Goal: Book appointment/travel/reservation

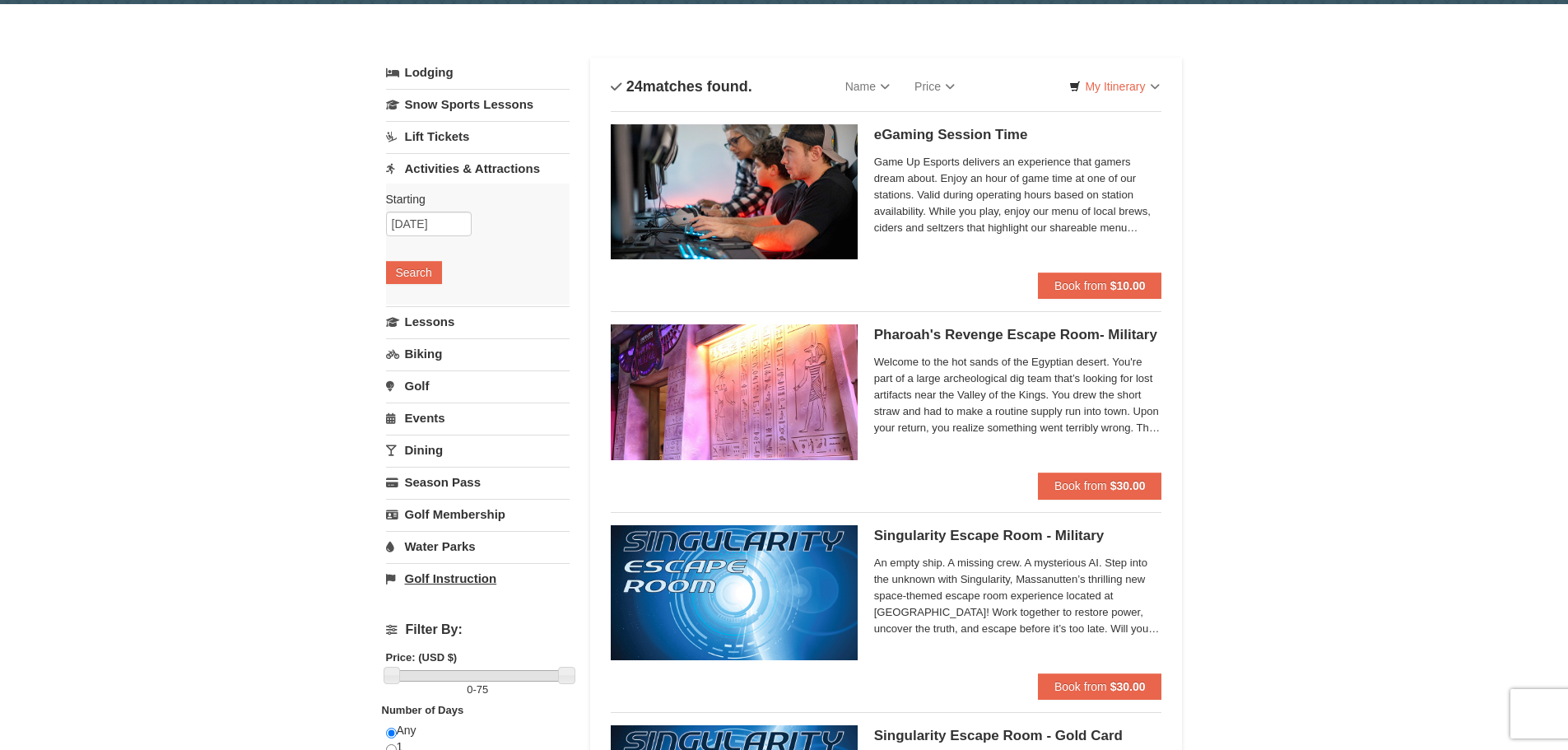
scroll to position [82, 0]
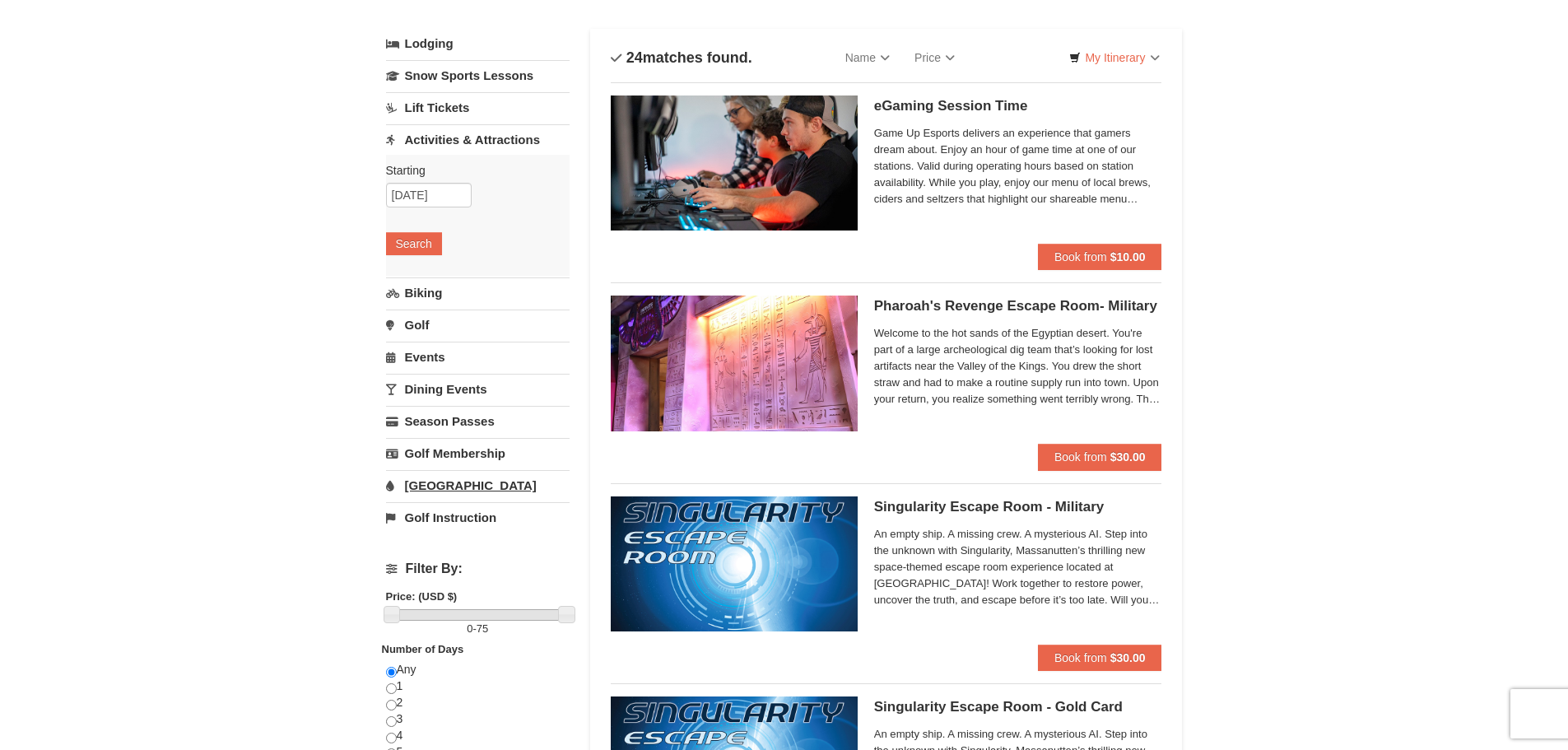
click at [453, 518] on link "Golf Instruction" at bounding box center [478, 516] width 184 height 30
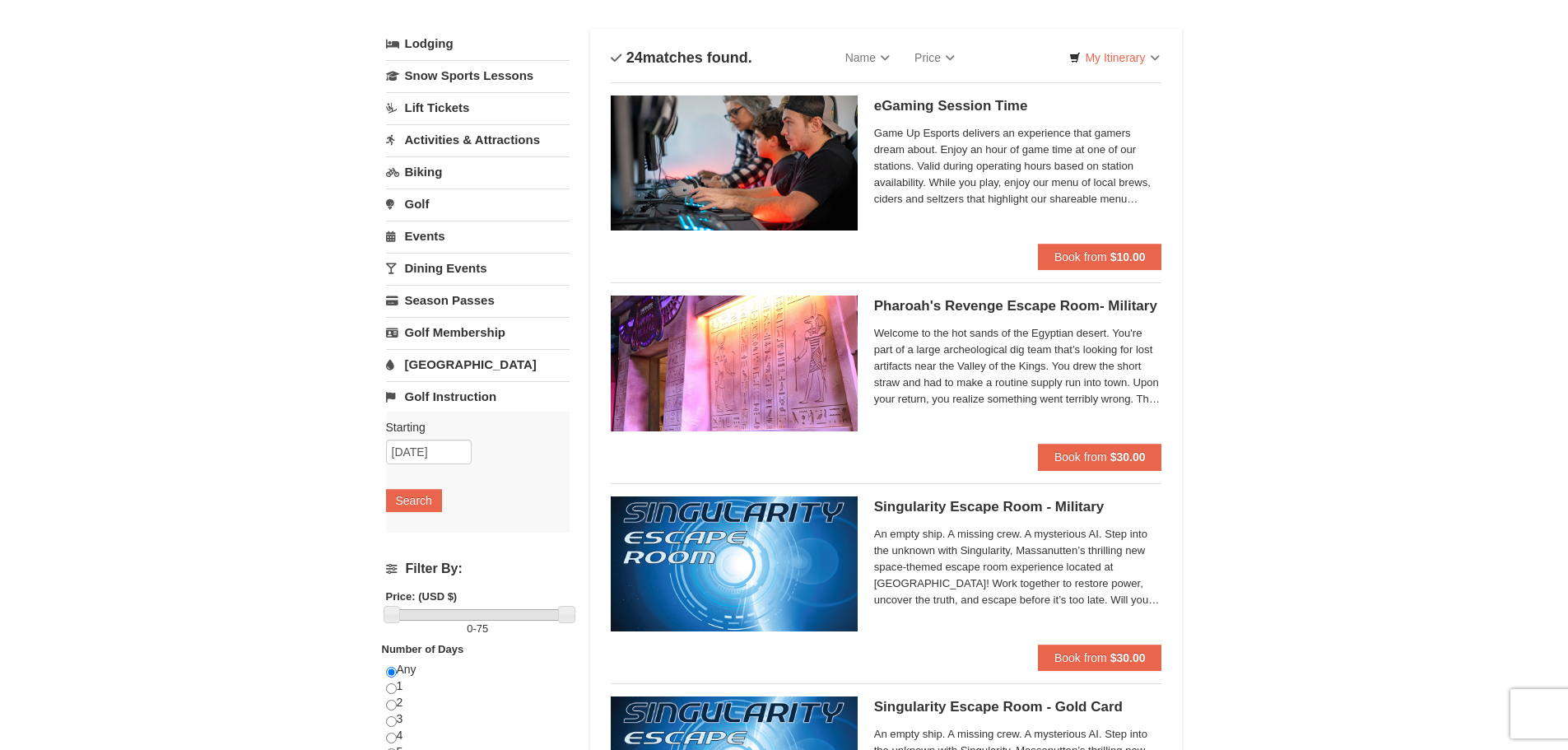
click at [442, 363] on link "[GEOGRAPHIC_DATA]" at bounding box center [478, 363] width 184 height 30
click at [421, 470] on button "Search" at bounding box center [413, 468] width 56 height 23
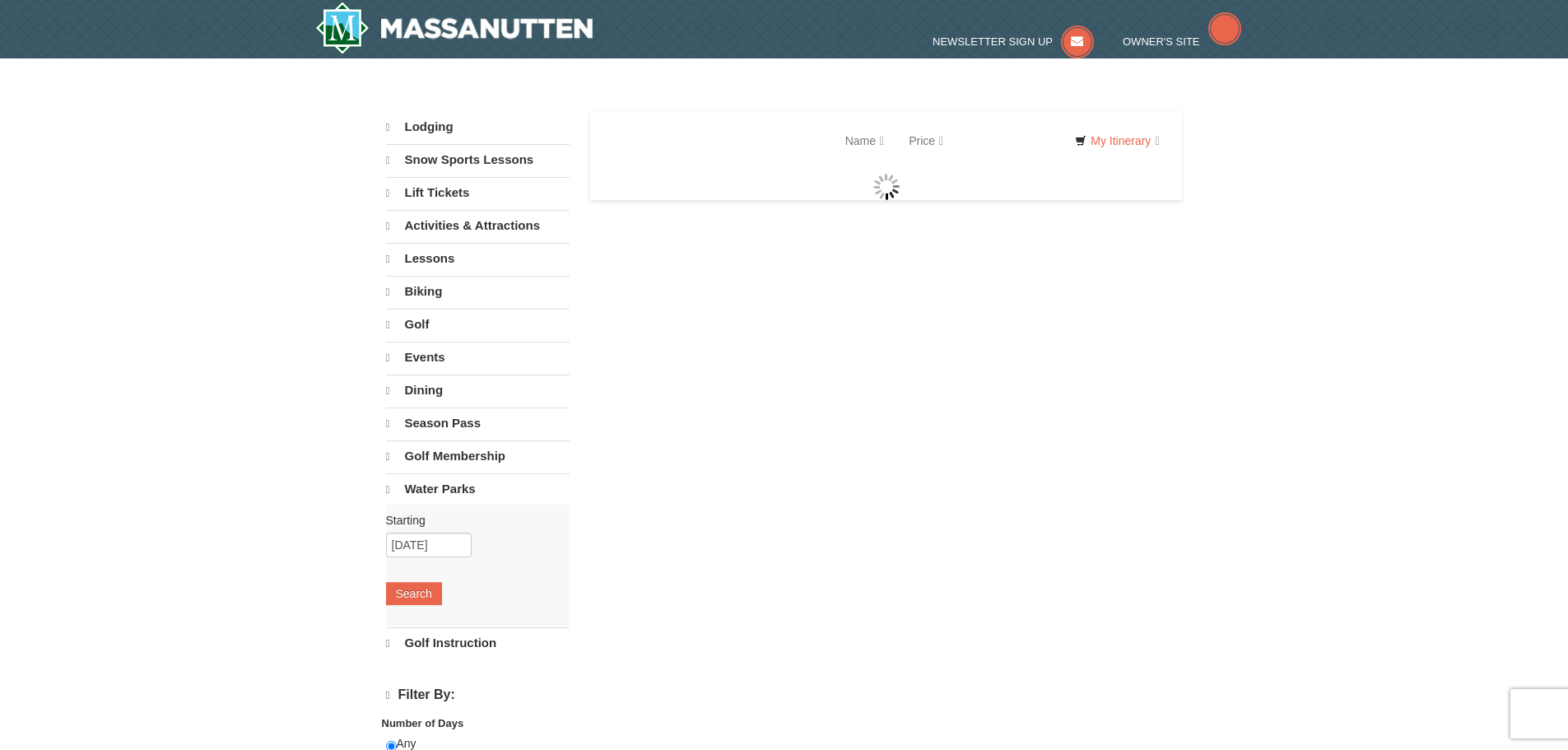
select select "9"
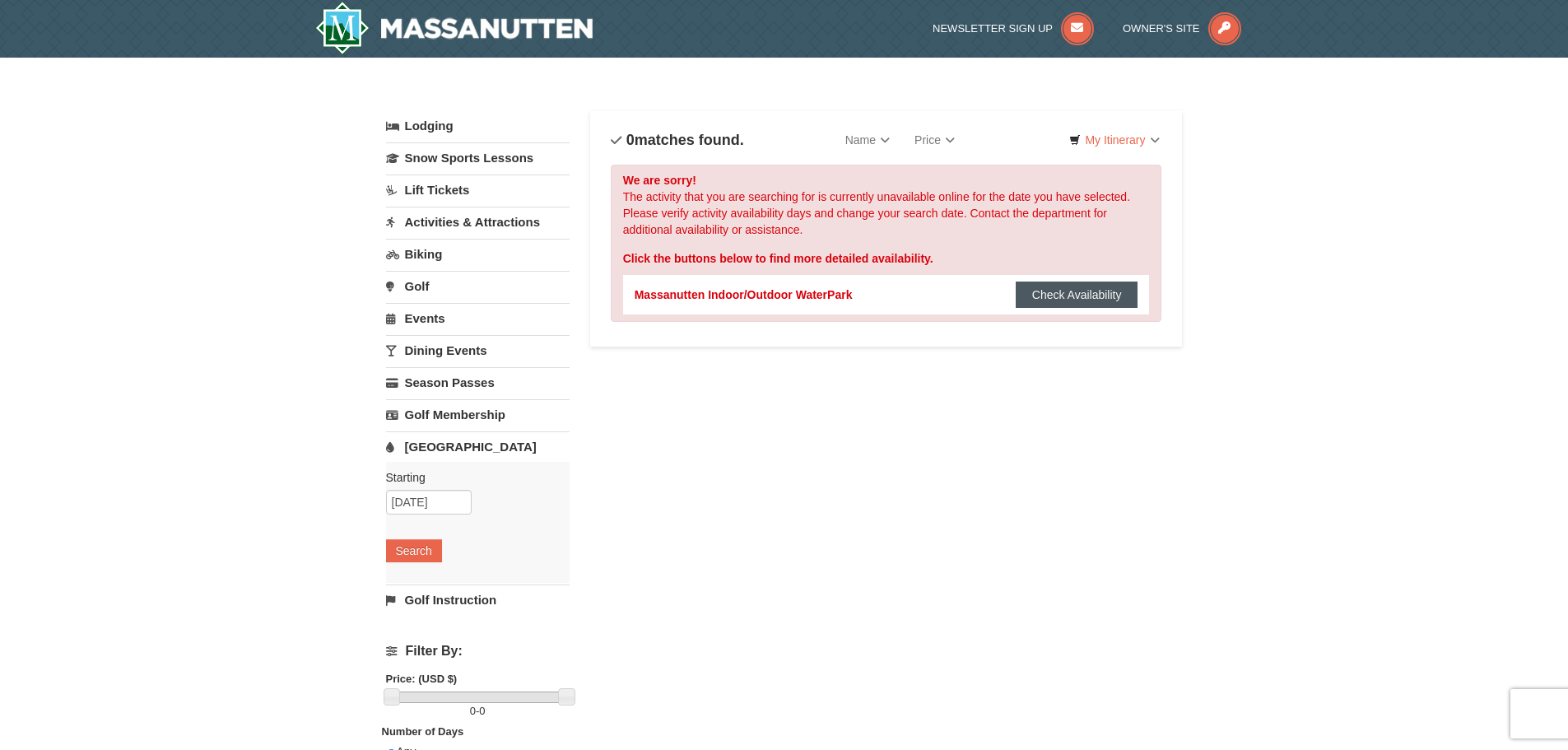
click at [1089, 292] on button "Check Availability" at bounding box center [1077, 295] width 123 height 27
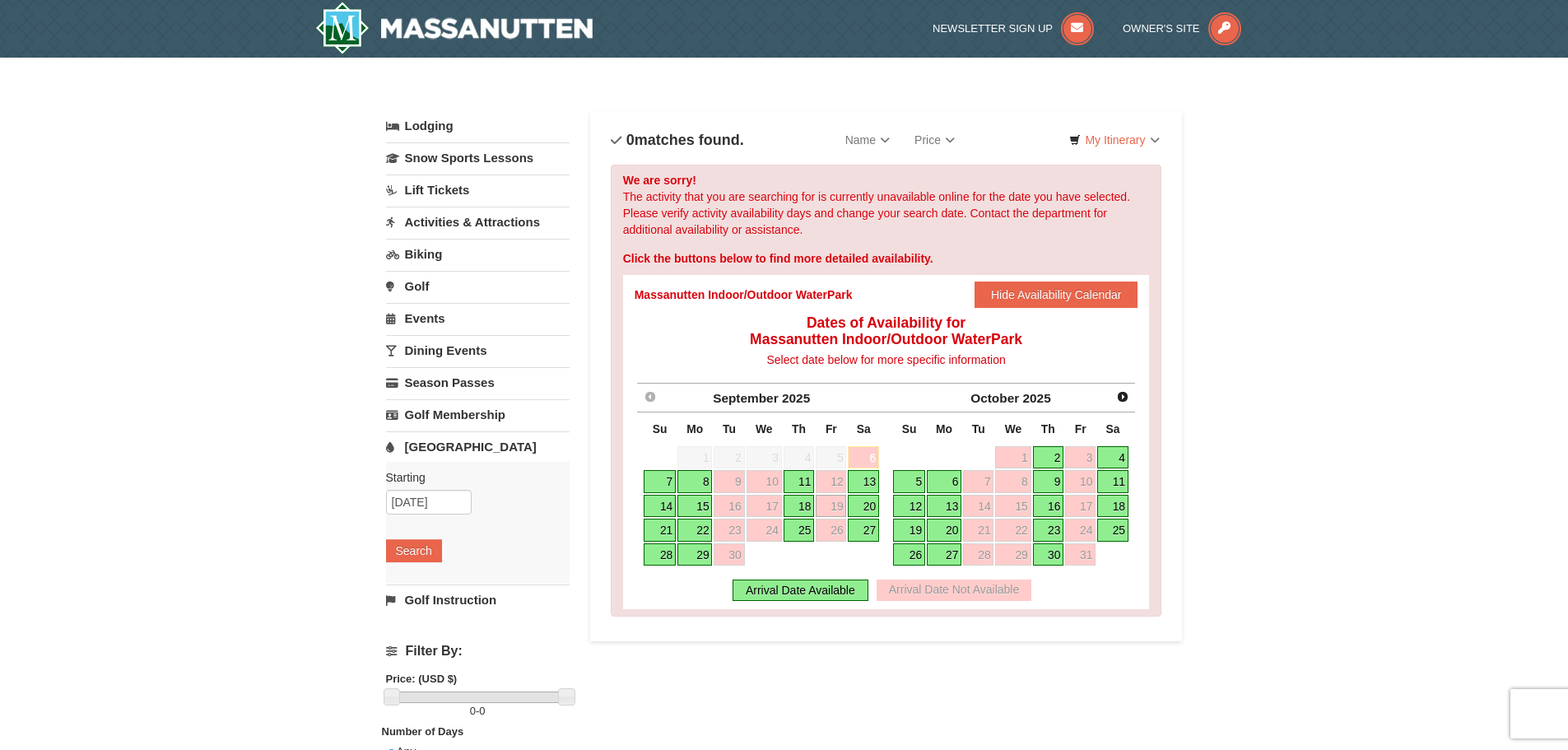
click at [442, 449] on link "[GEOGRAPHIC_DATA]" at bounding box center [478, 446] width 184 height 30
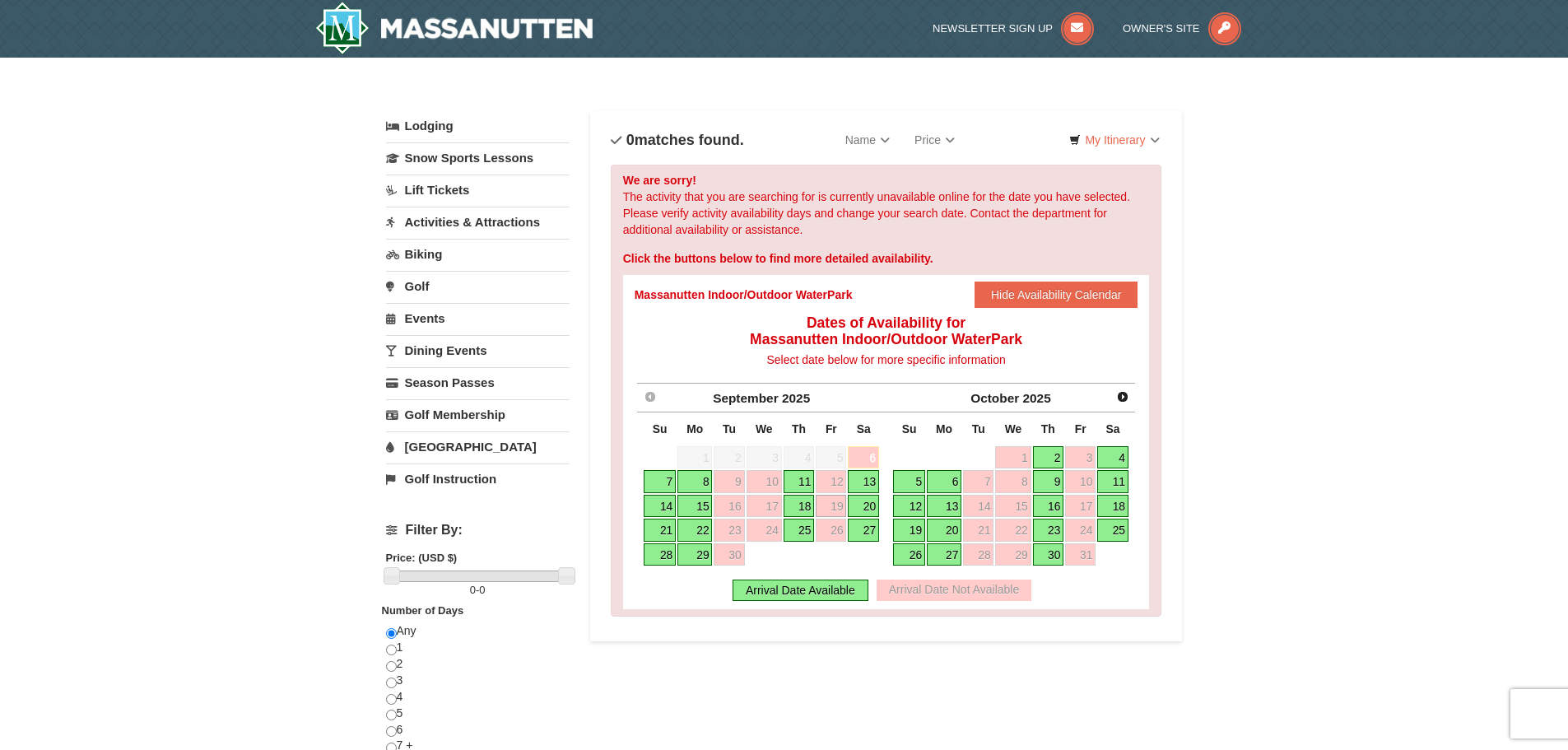
click at [867, 510] on link "20" at bounding box center [863, 506] width 31 height 23
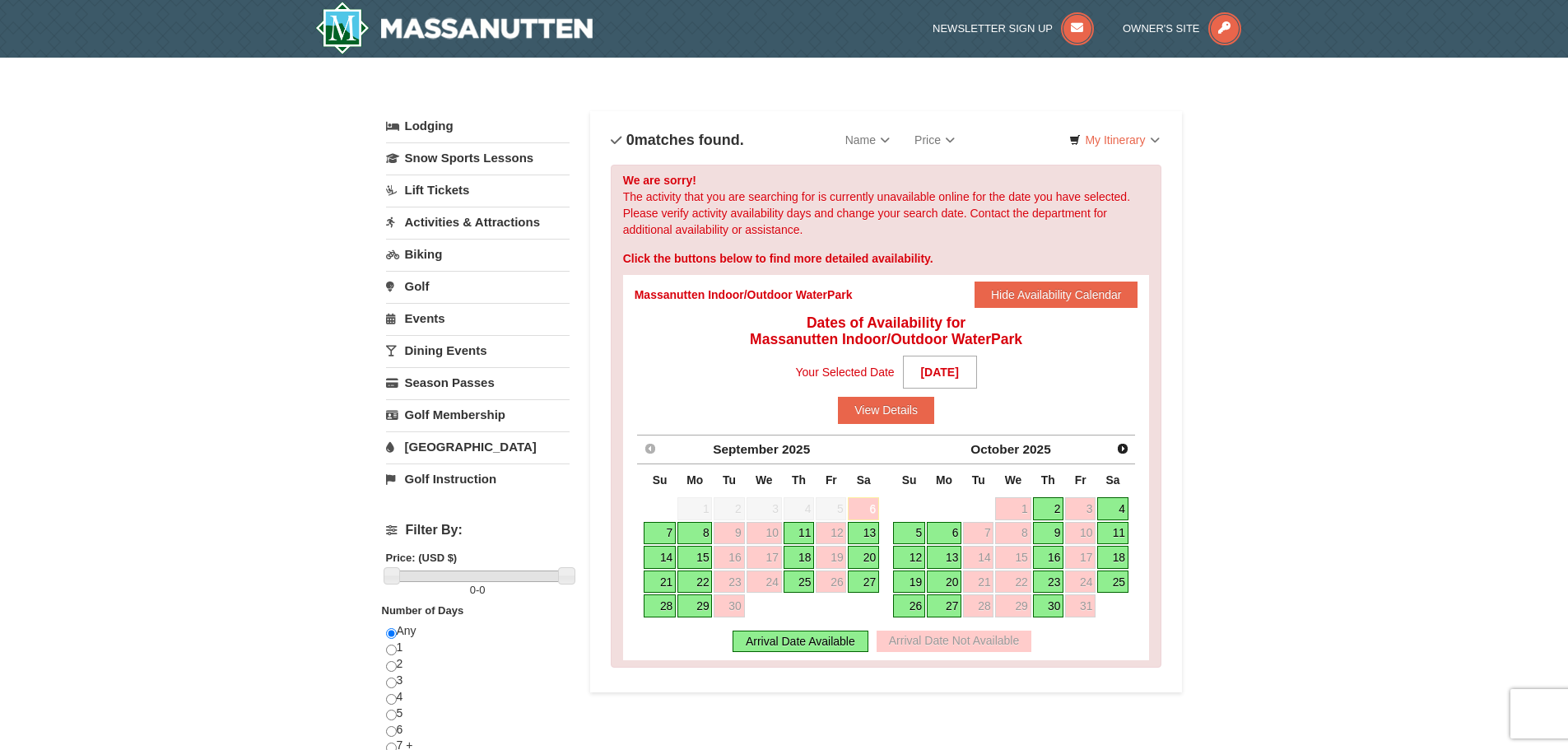
click at [442, 447] on link "[GEOGRAPHIC_DATA]" at bounding box center [478, 446] width 184 height 30
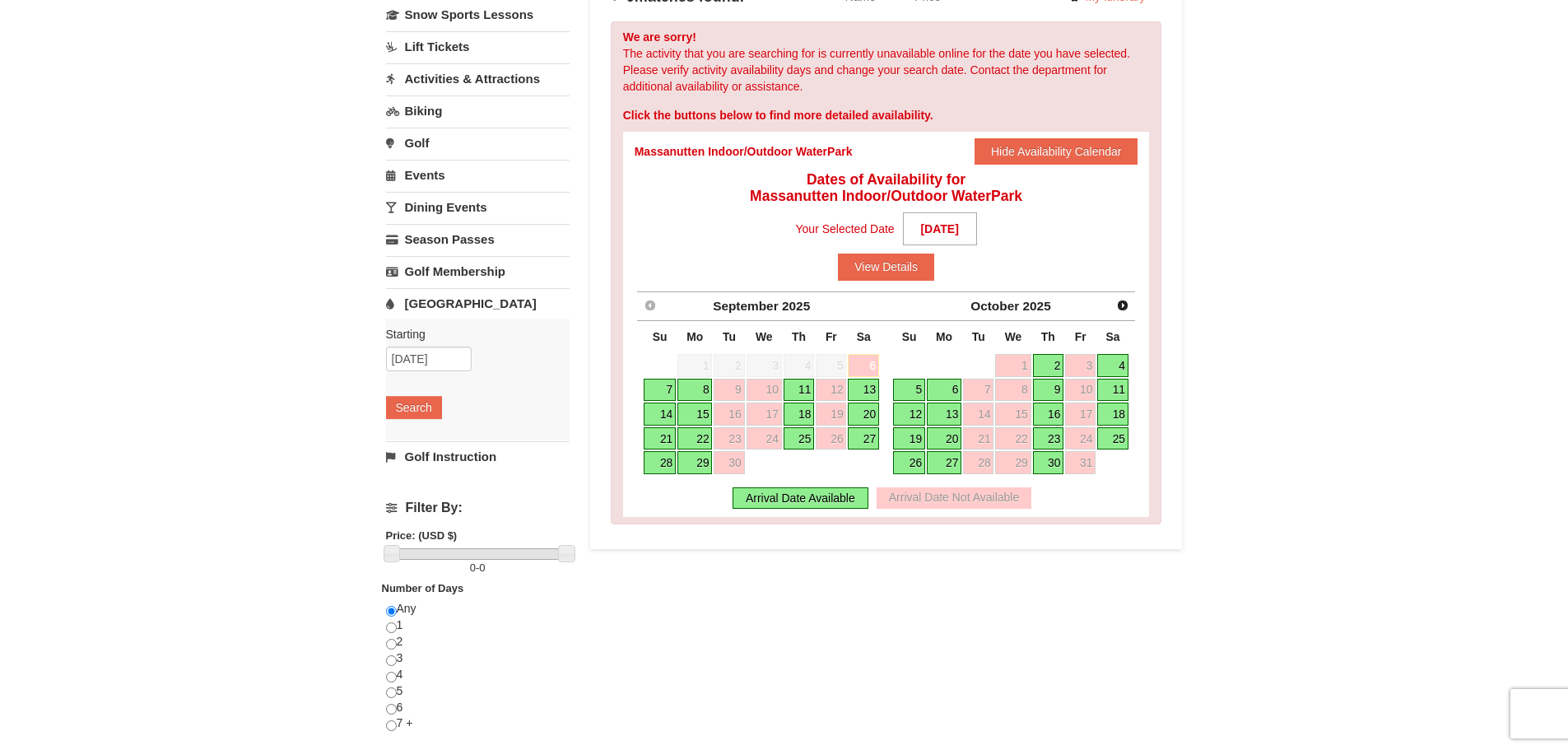
scroll to position [165, 0]
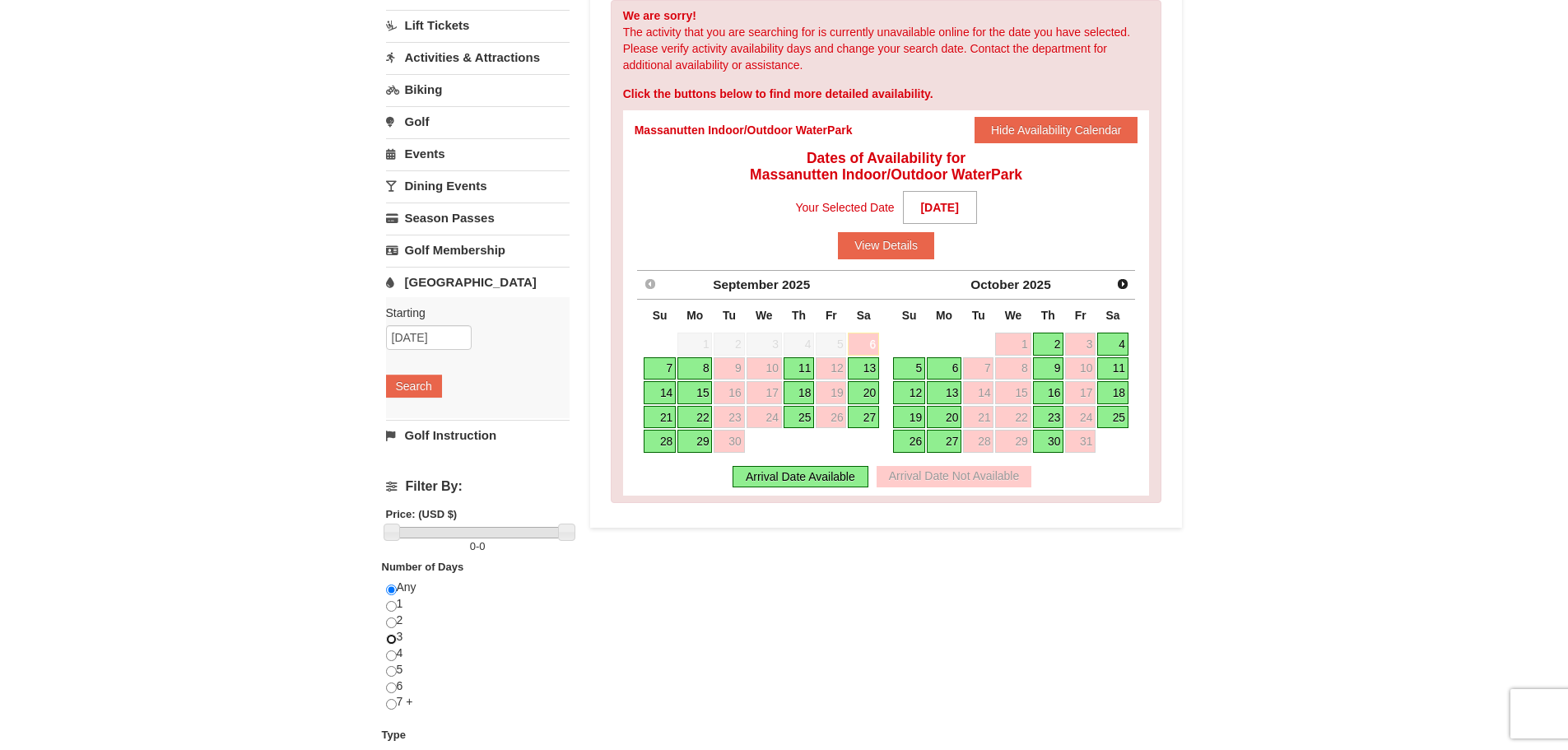
click at [395, 638] on input "radio" at bounding box center [391, 639] width 10 height 10
radio input "true"
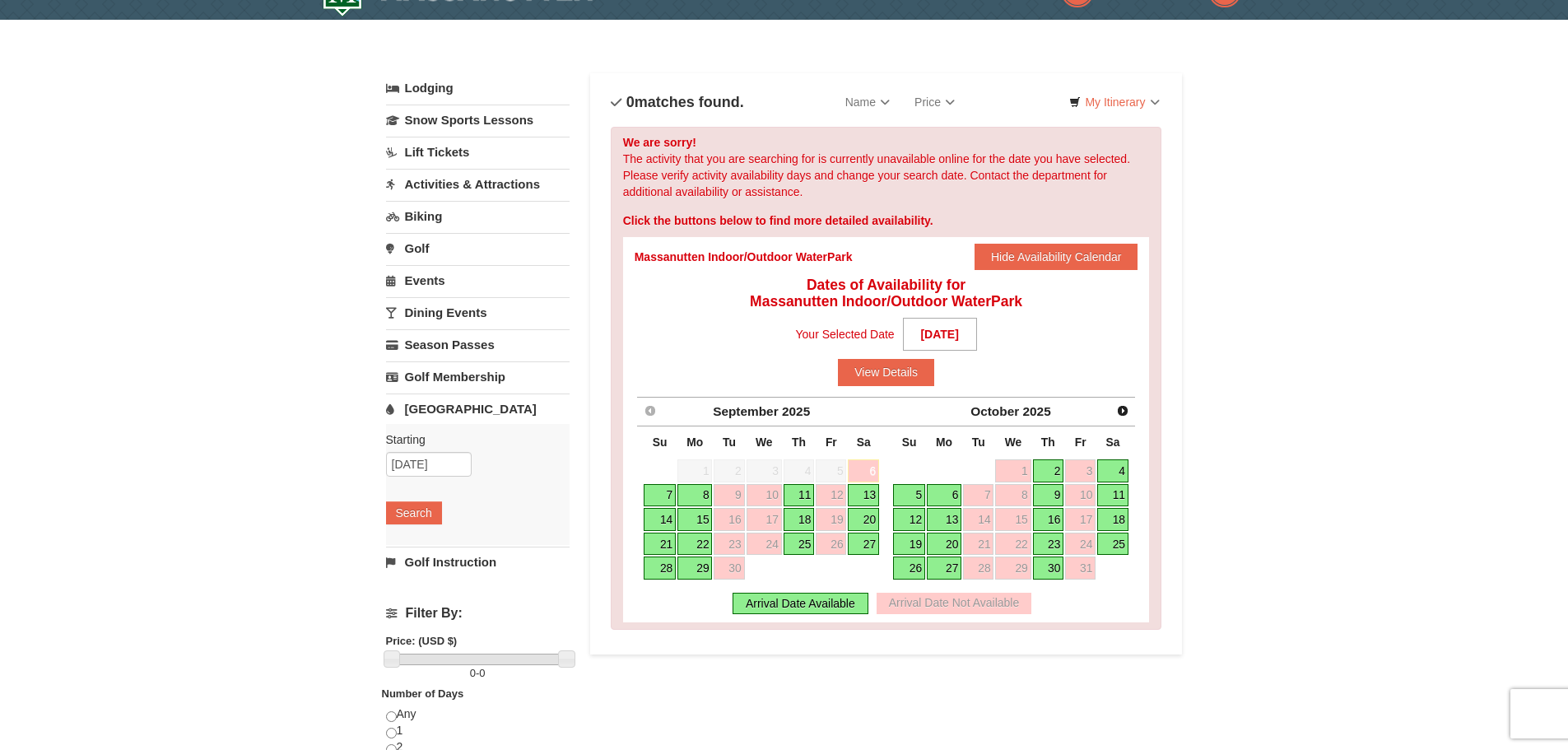
scroll to position [0, 0]
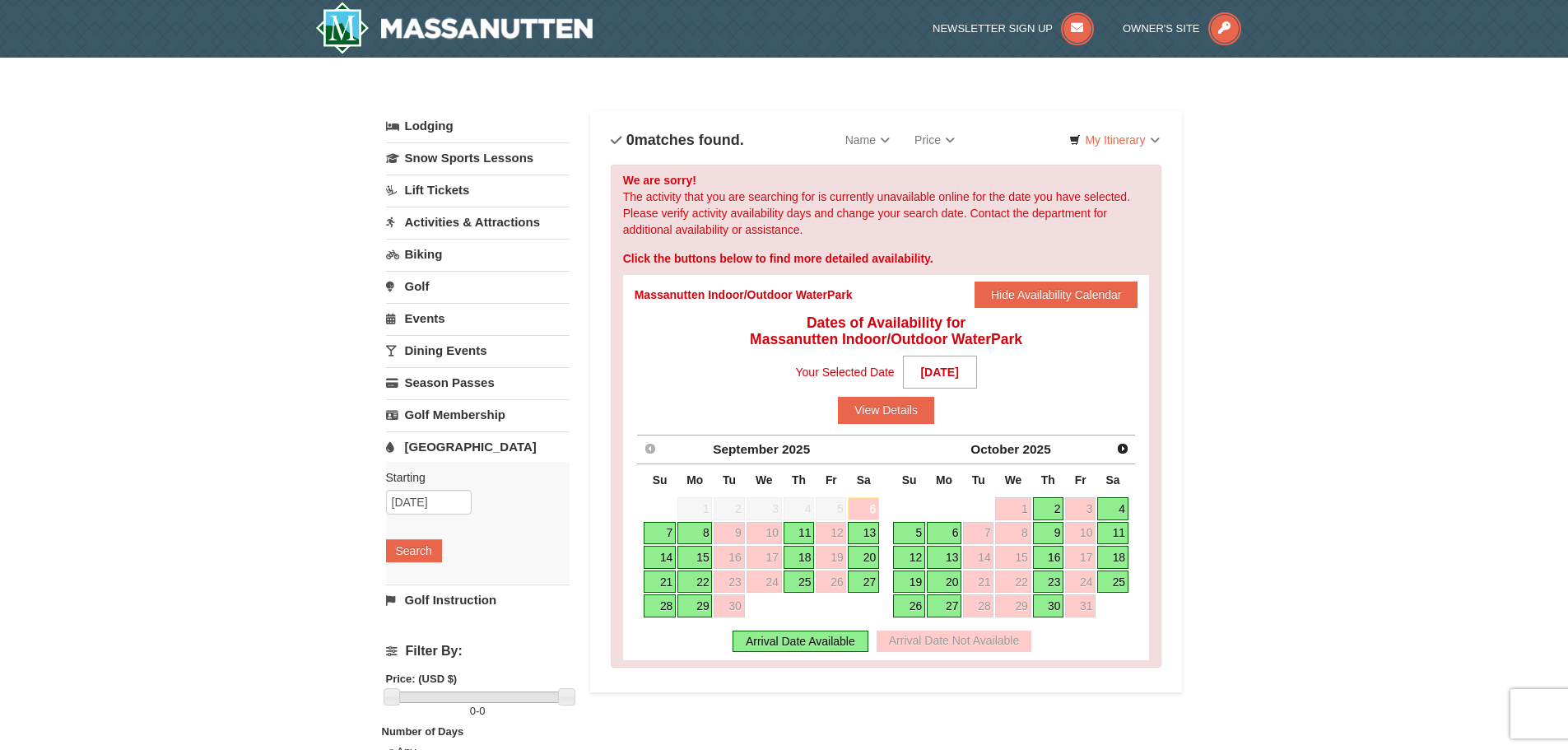
click at [431, 125] on link "Lodging" at bounding box center [478, 125] width 184 height 29
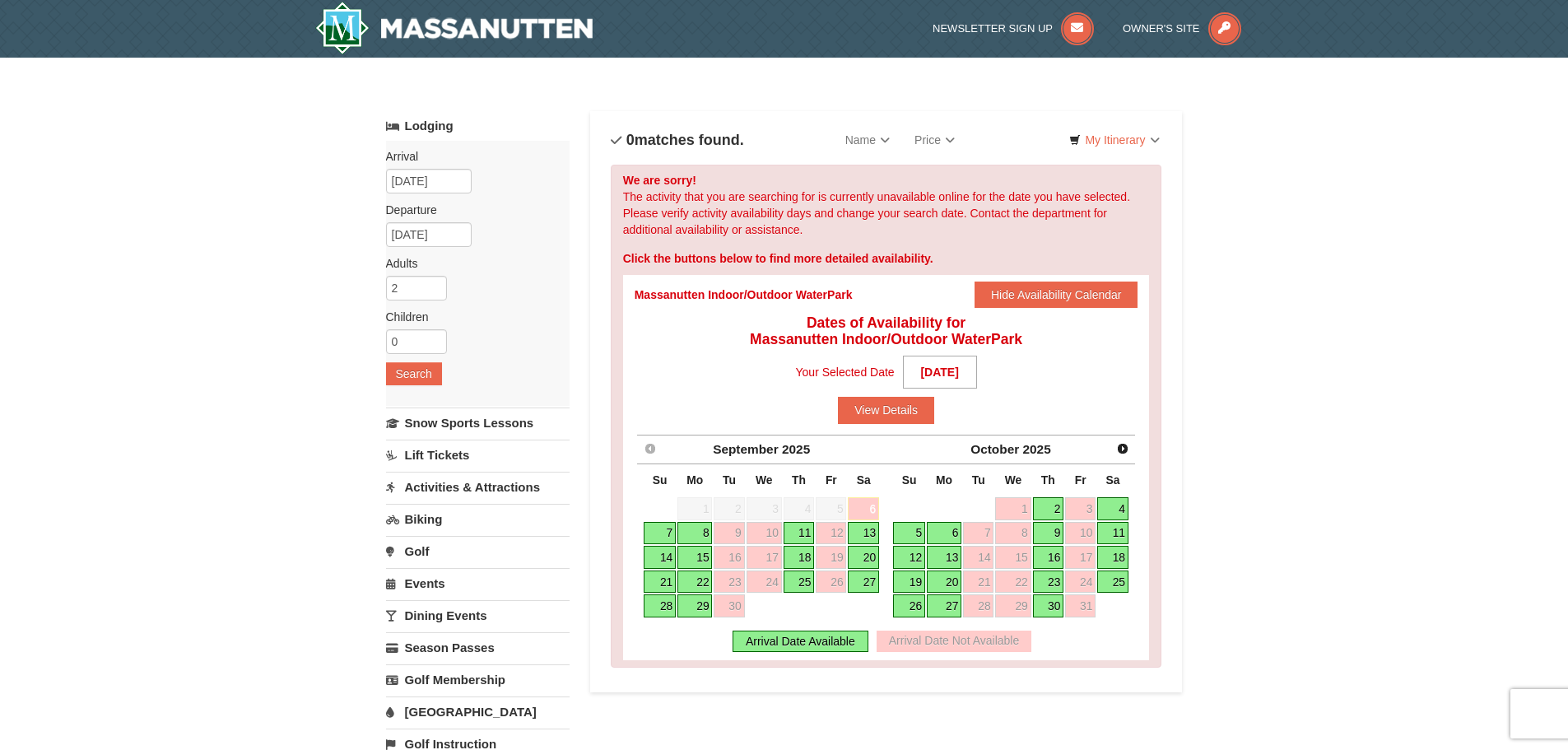
click at [271, 389] on div "× Categories List Filter My Itinerary Questions? 1-540-289-9441 Lodging Arrival…" at bounding box center [784, 598] width 1568 height 1081
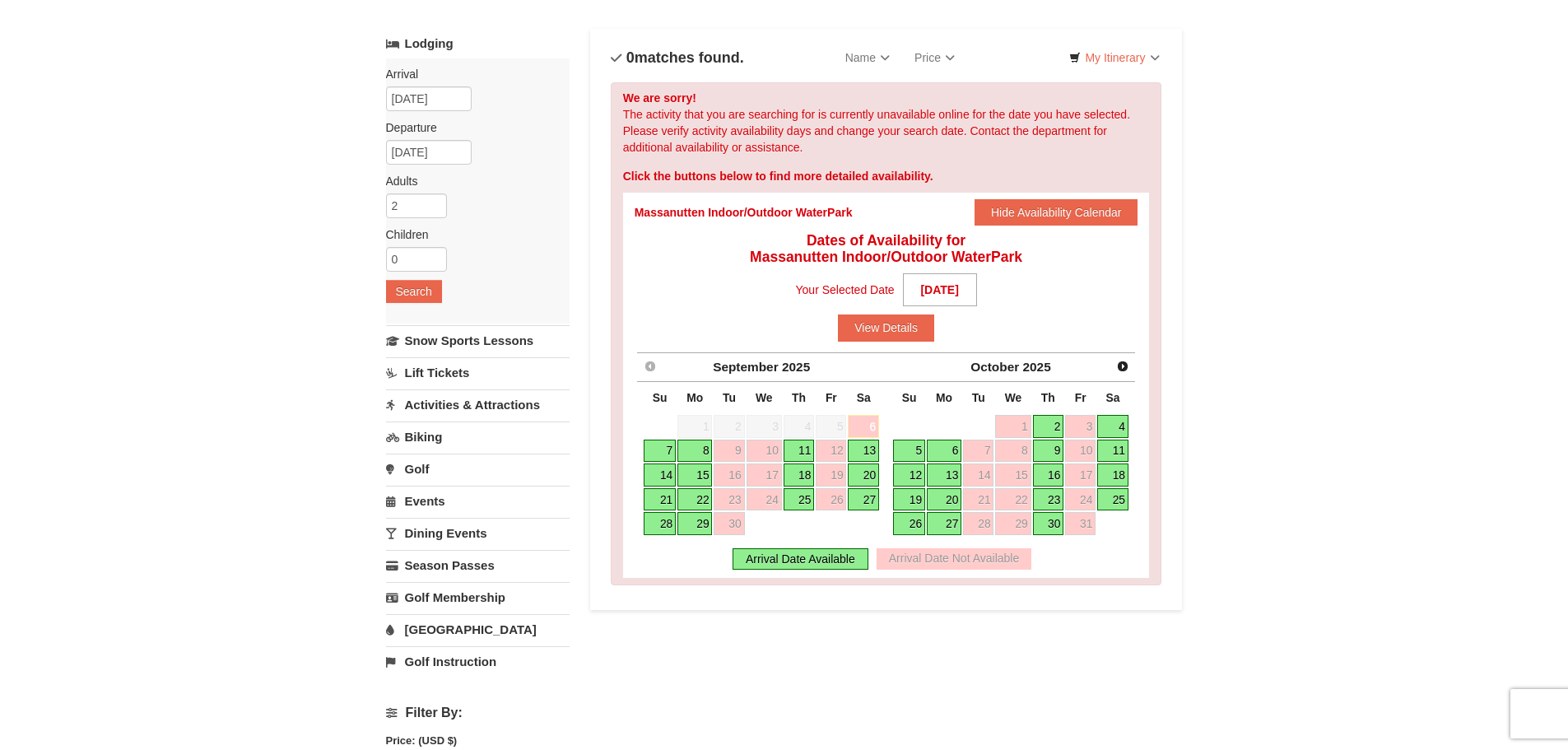
click at [454, 406] on link "Activities & Attractions" at bounding box center [478, 404] width 184 height 30
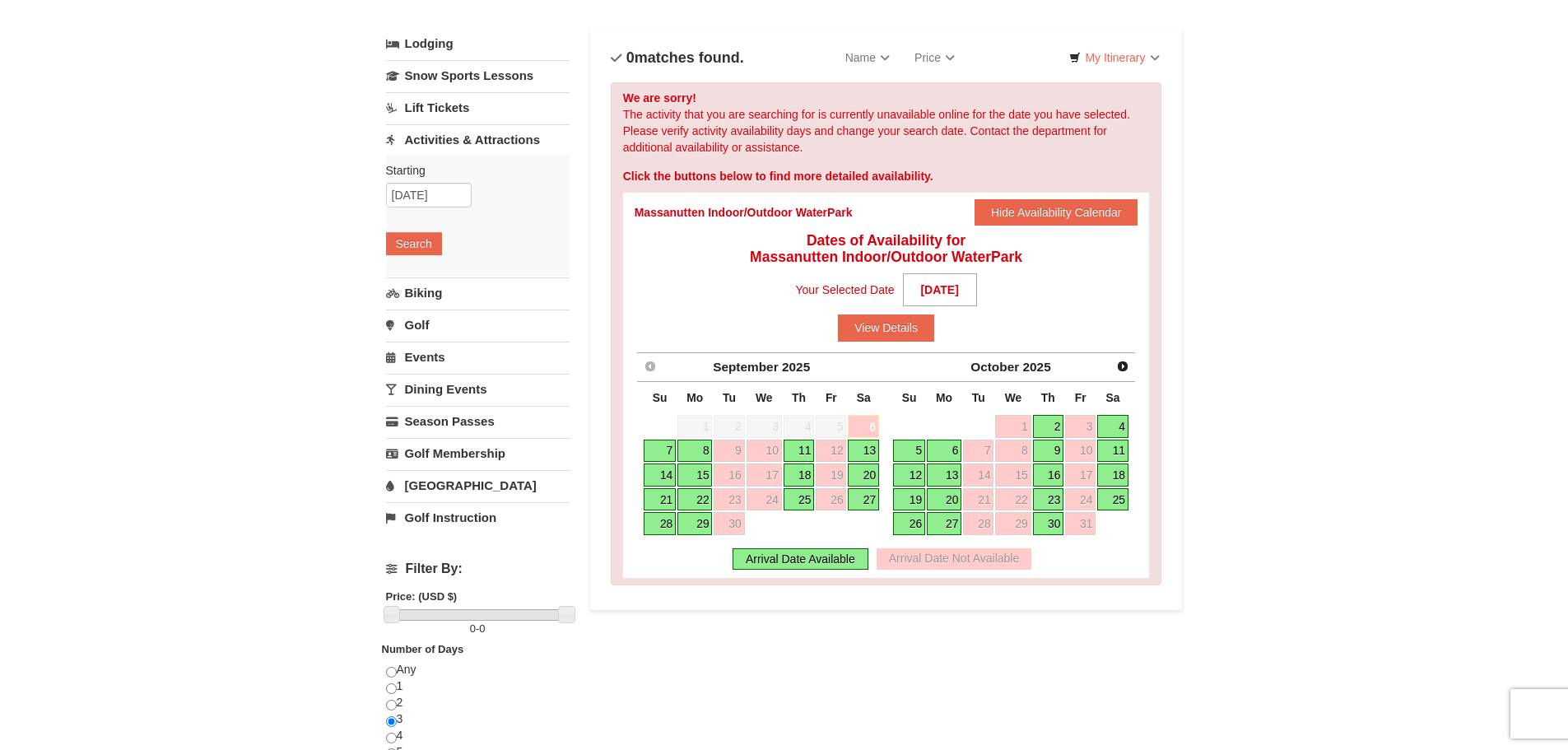
click at [454, 486] on link "[GEOGRAPHIC_DATA]" at bounding box center [478, 485] width 184 height 30
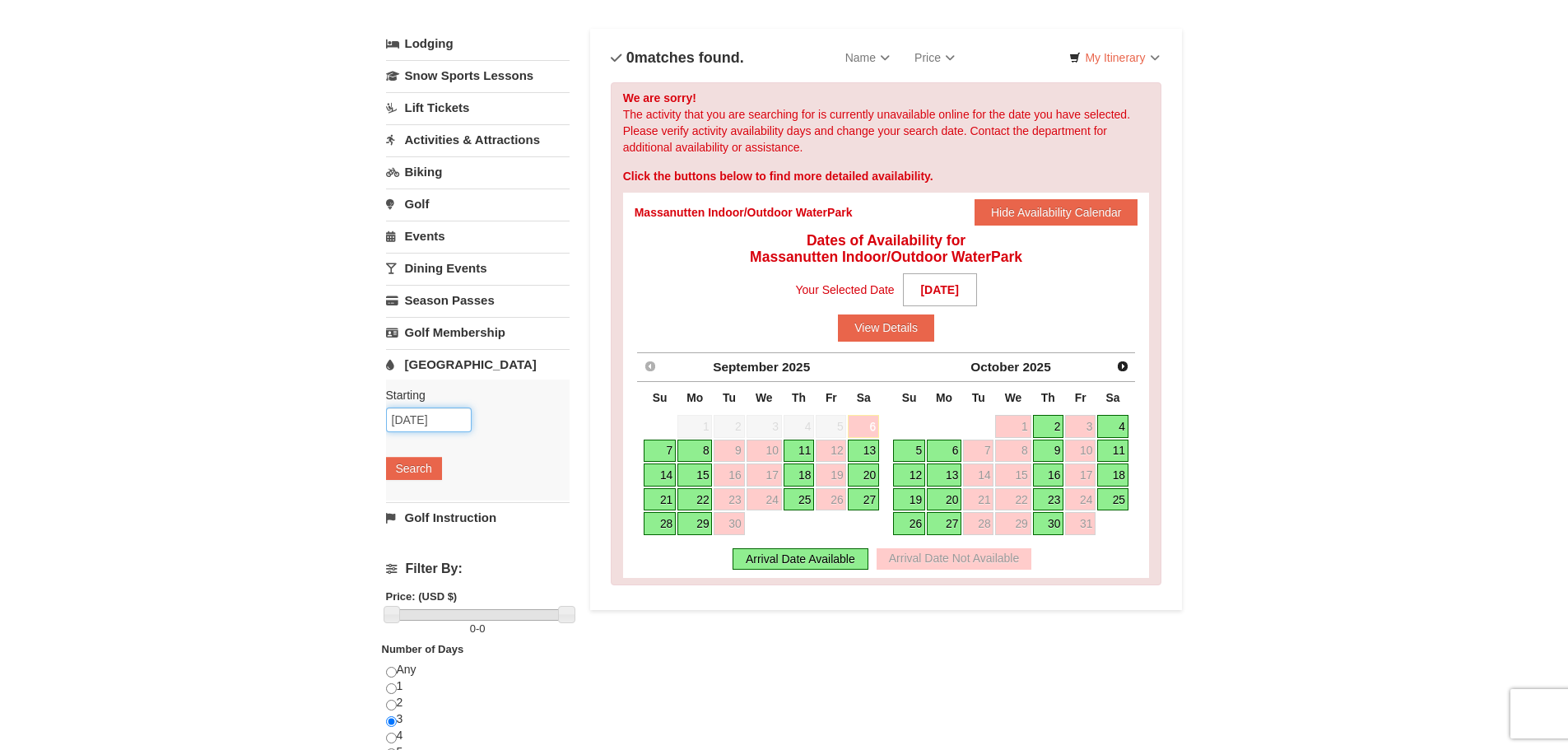
click at [421, 421] on input "09/19/2025" at bounding box center [429, 419] width 86 height 25
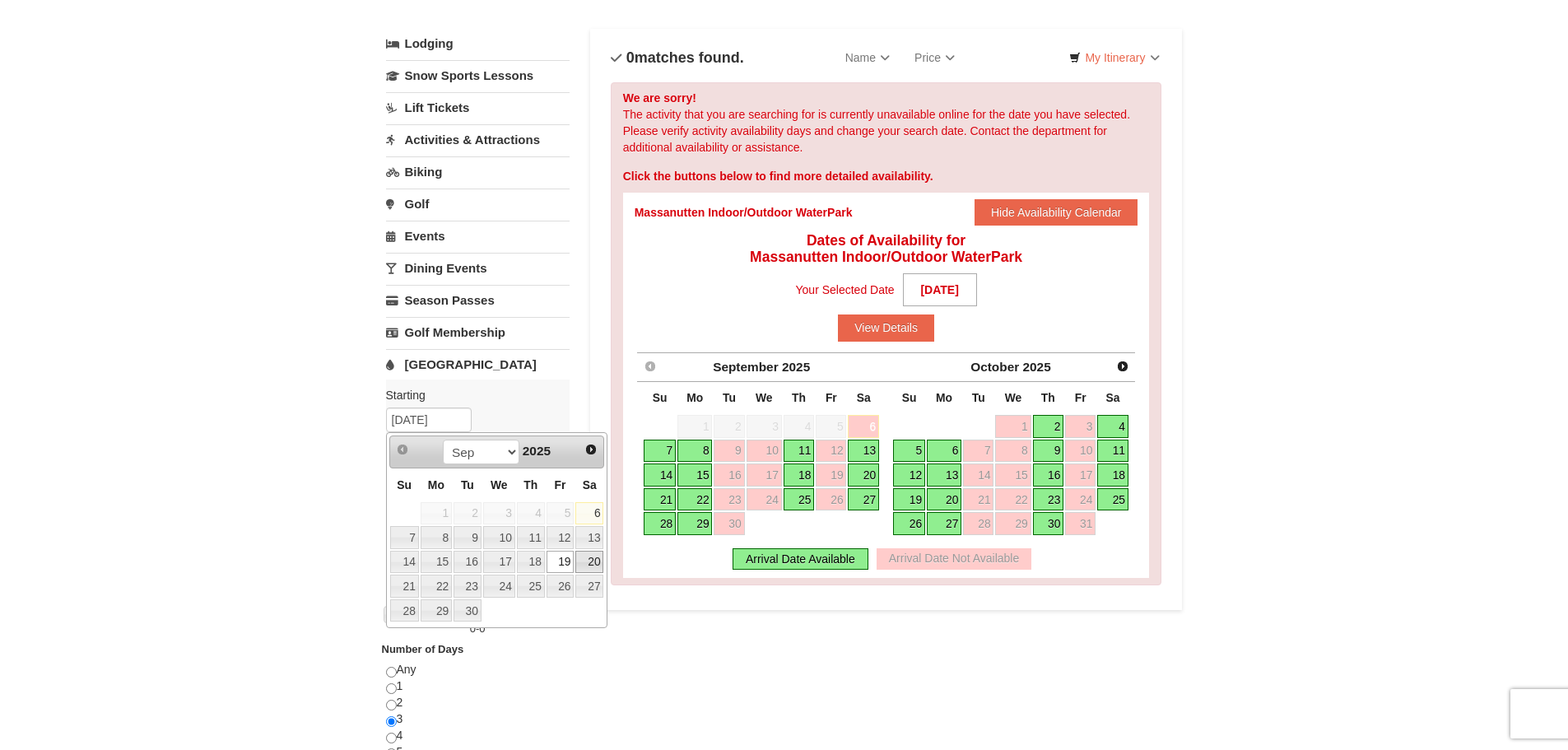
click at [597, 561] on link "20" at bounding box center [589, 562] width 28 height 23
type input "[DATE]"
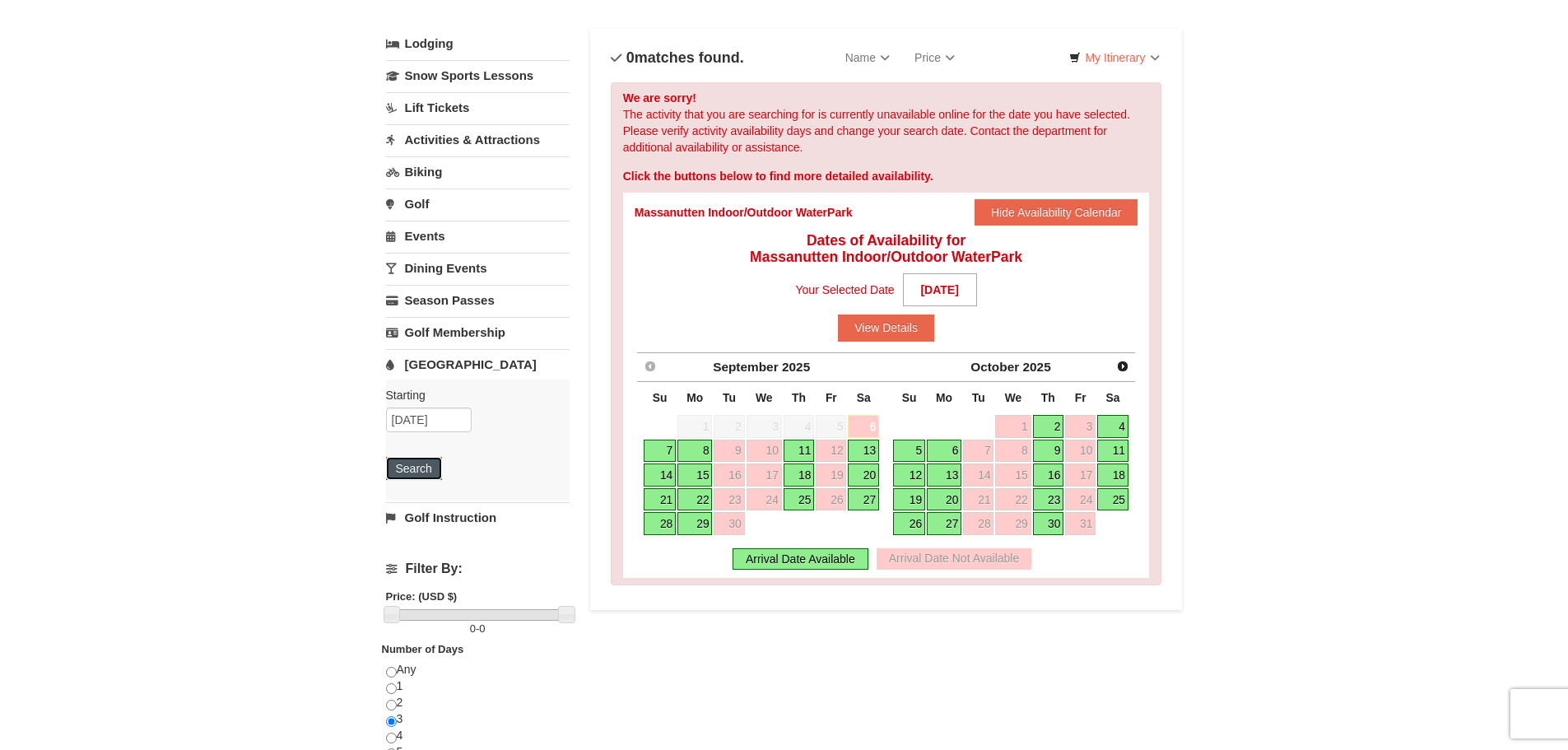
click at [407, 467] on button "Search" at bounding box center [413, 468] width 56 height 23
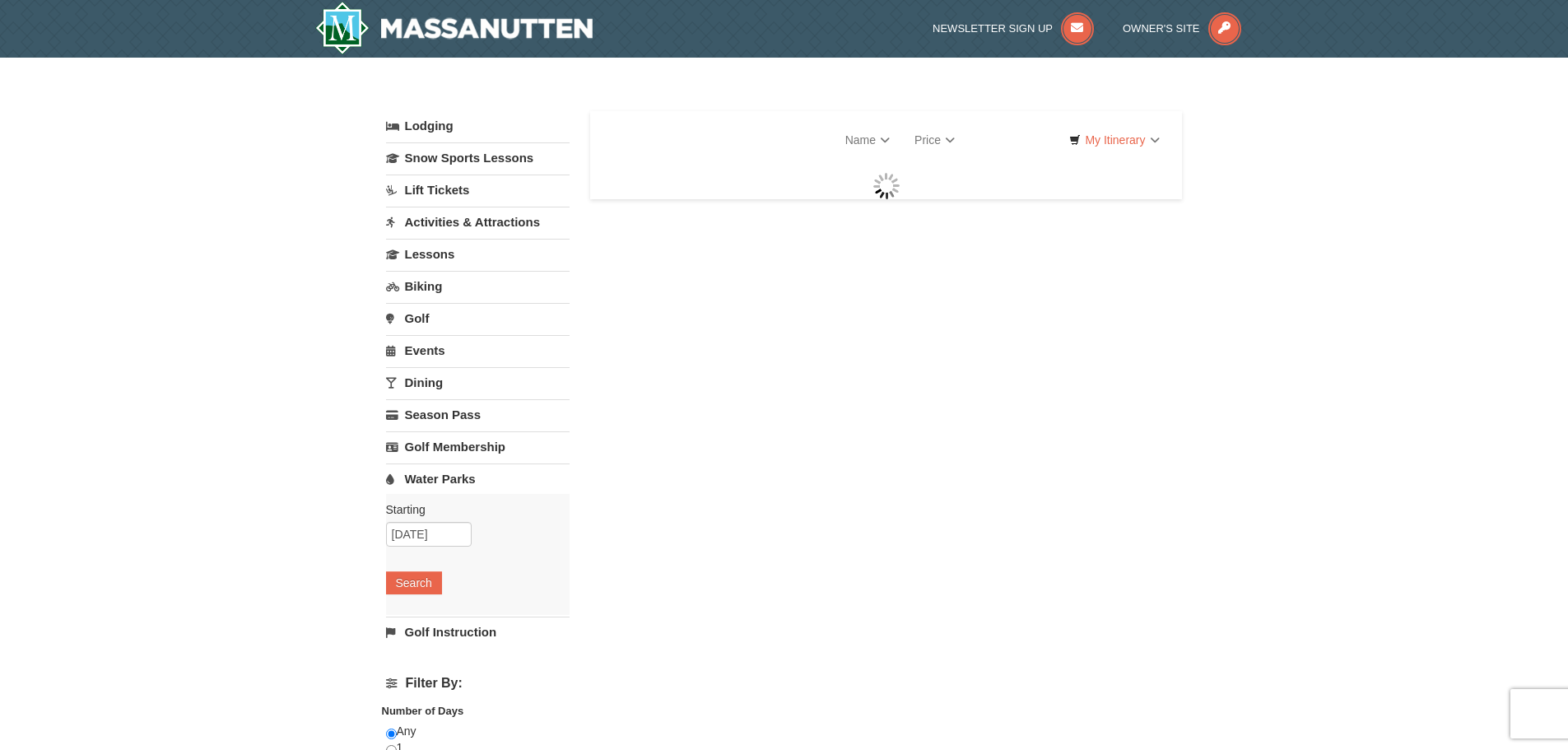
select select "9"
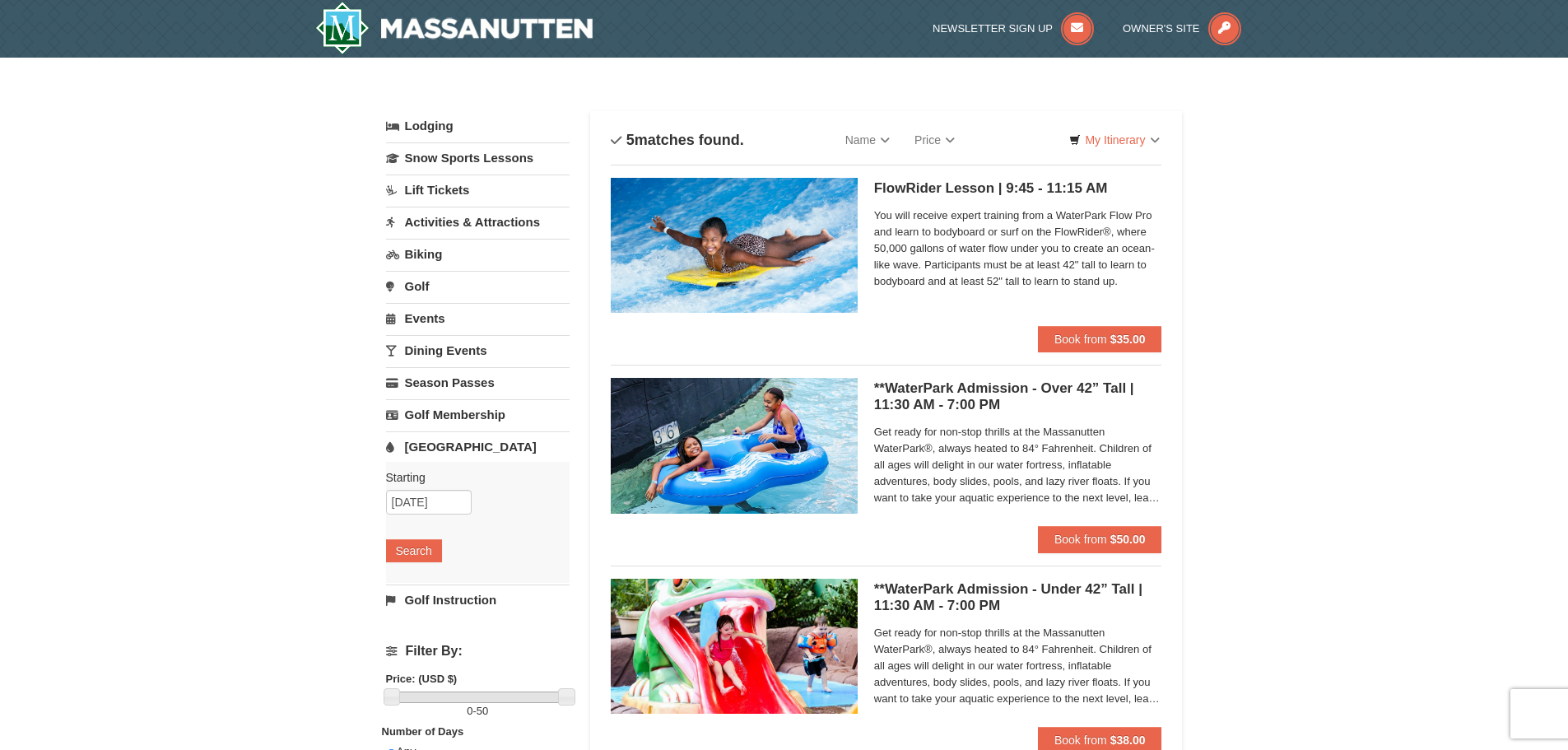
click at [464, 231] on link "Activities & Attractions" at bounding box center [478, 221] width 184 height 30
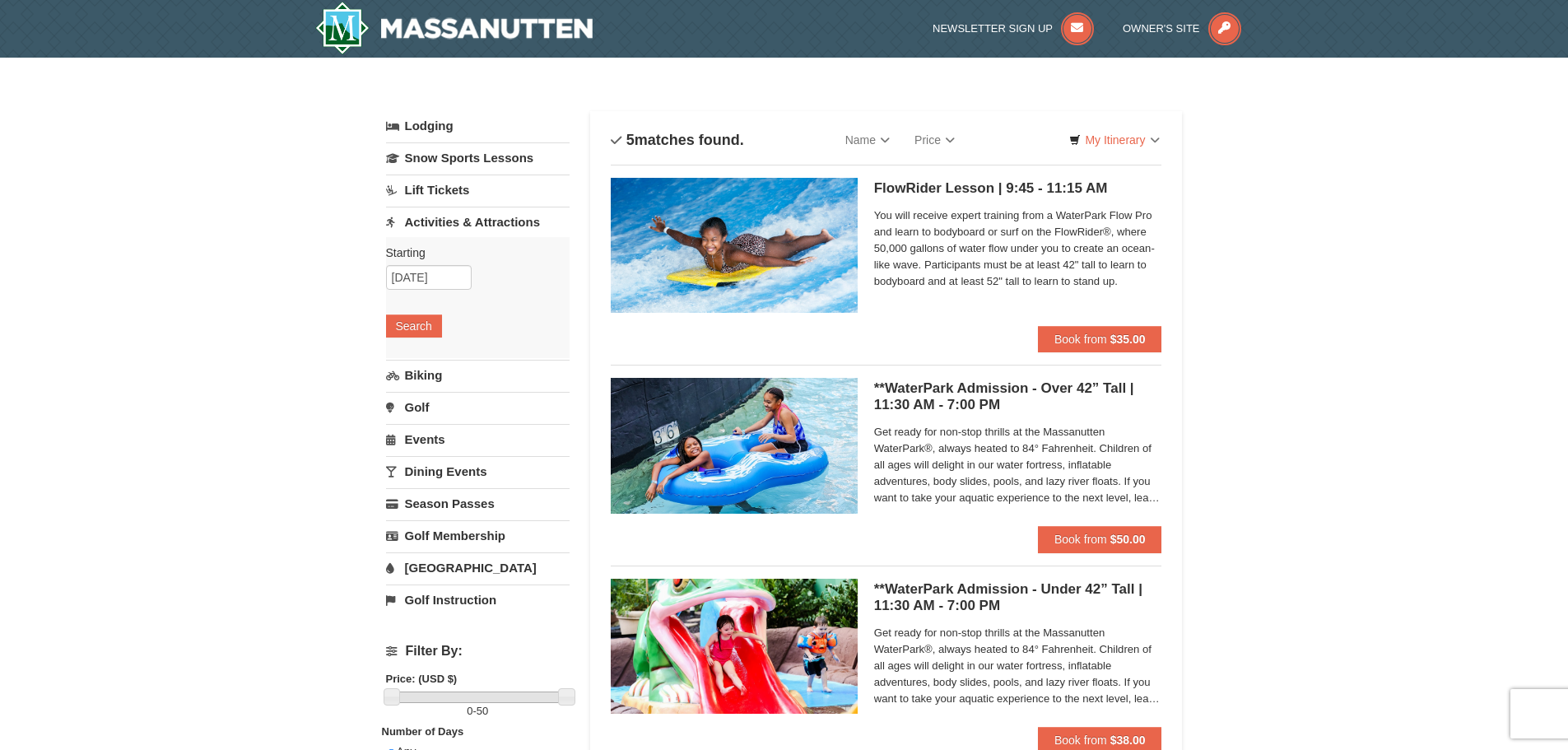
click at [265, 307] on div "× Categories List Filter My Itinerary Questions? 1-540-289-9441 Lodging Arrival…" at bounding box center [784, 634] width 1568 height 1154
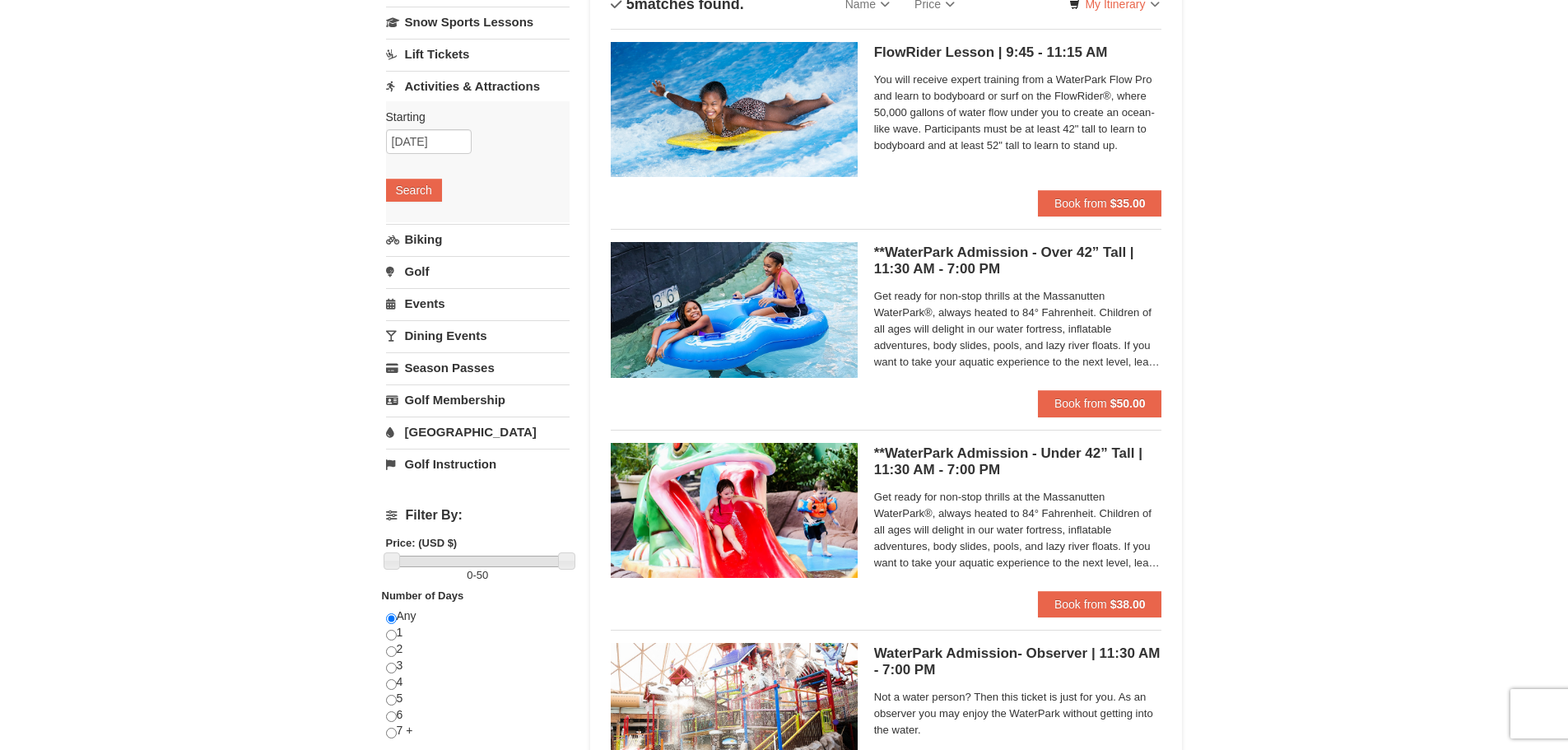
scroll to position [165, 0]
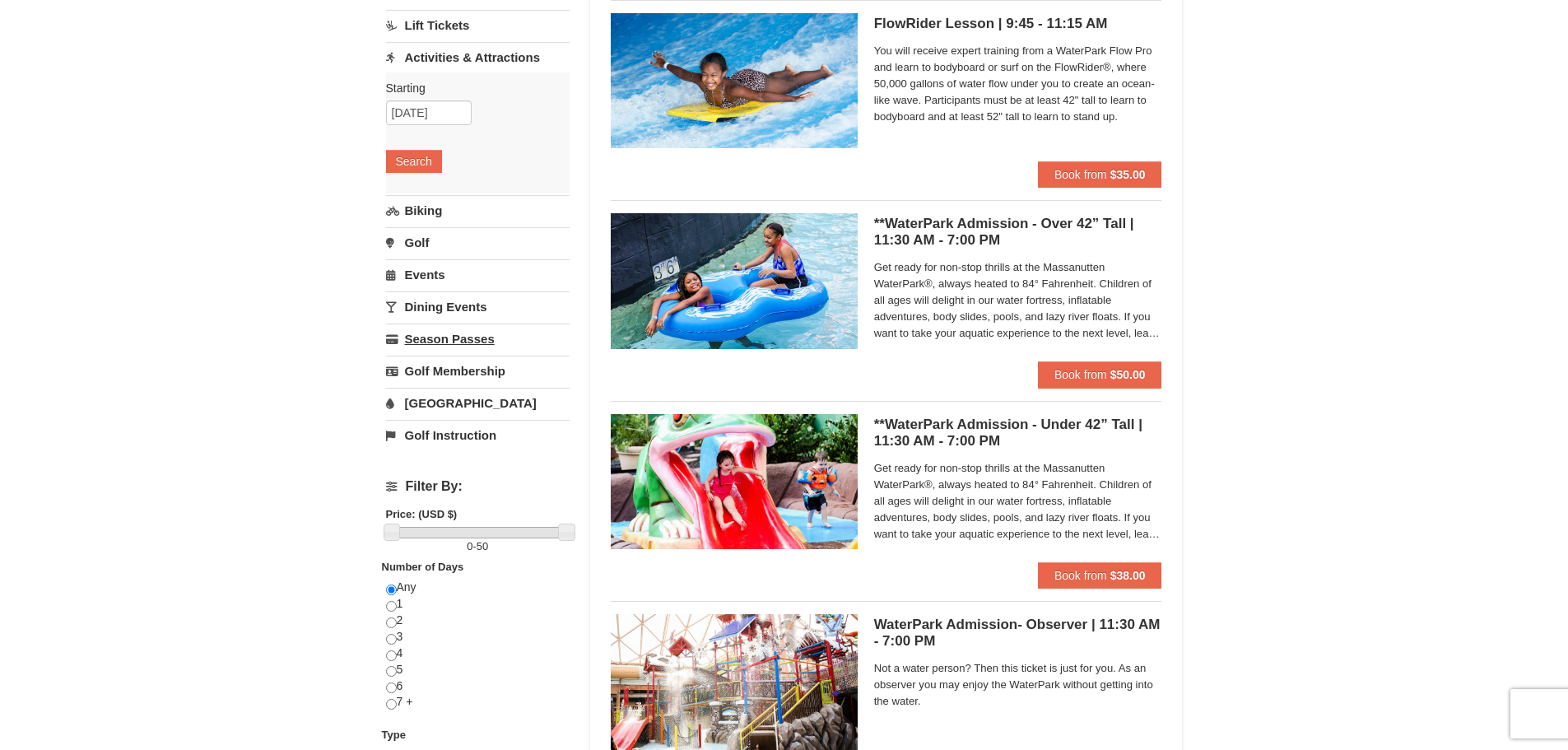
click at [452, 343] on link "Season Passes" at bounding box center [478, 338] width 184 height 30
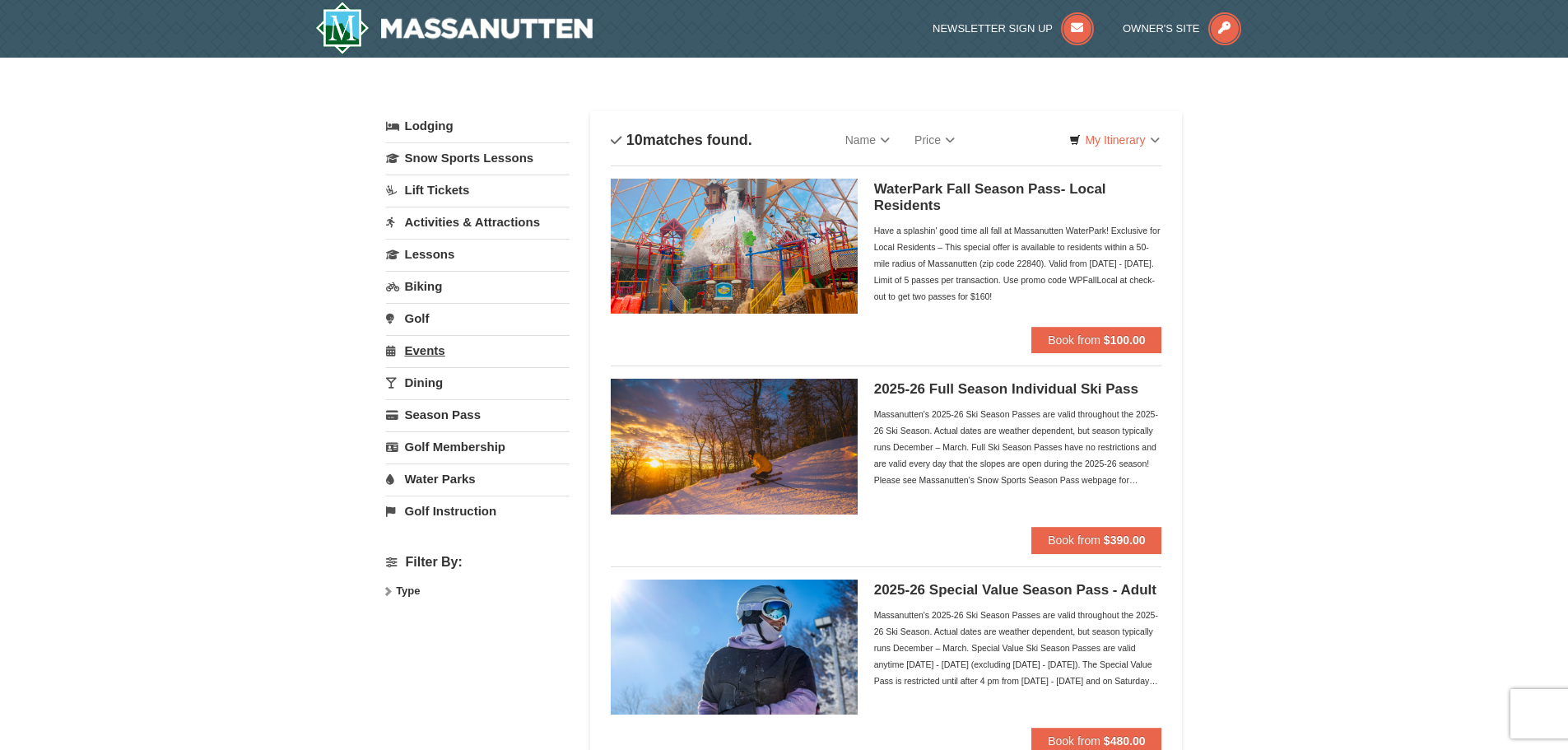
select select "9"
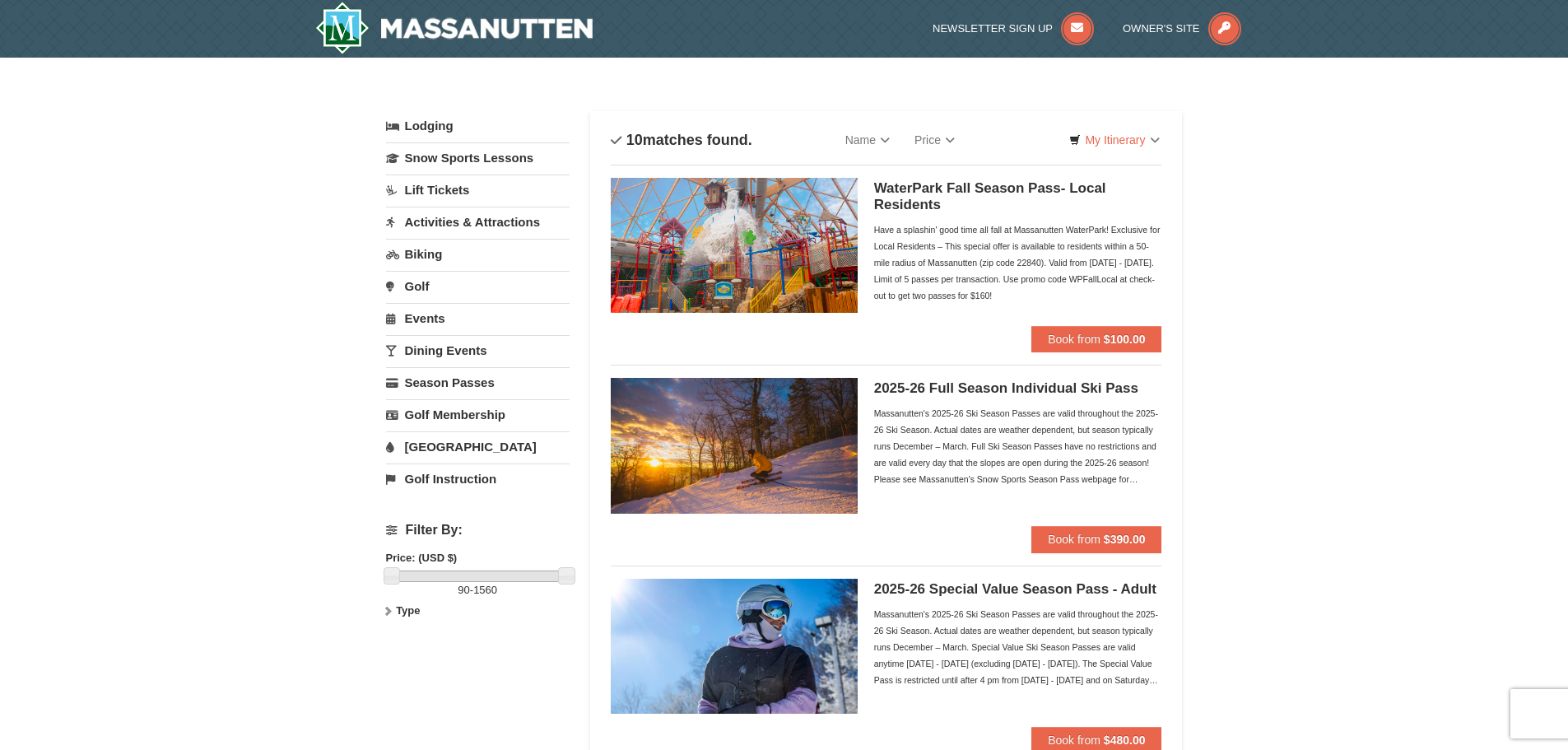
click at [492, 225] on link "Activities & Attractions" at bounding box center [478, 221] width 184 height 30
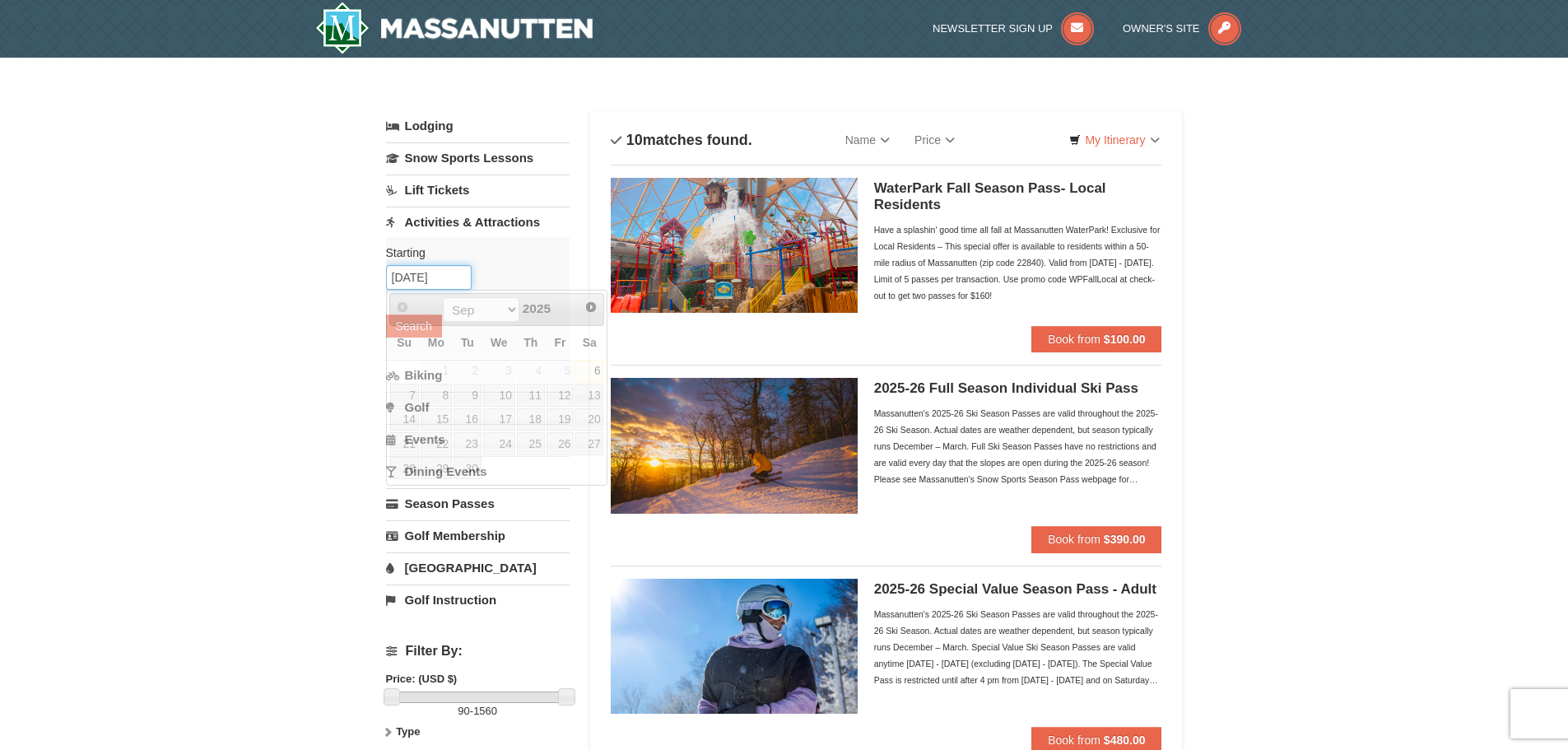
click at [412, 283] on input "09/06/2025" at bounding box center [429, 277] width 86 height 25
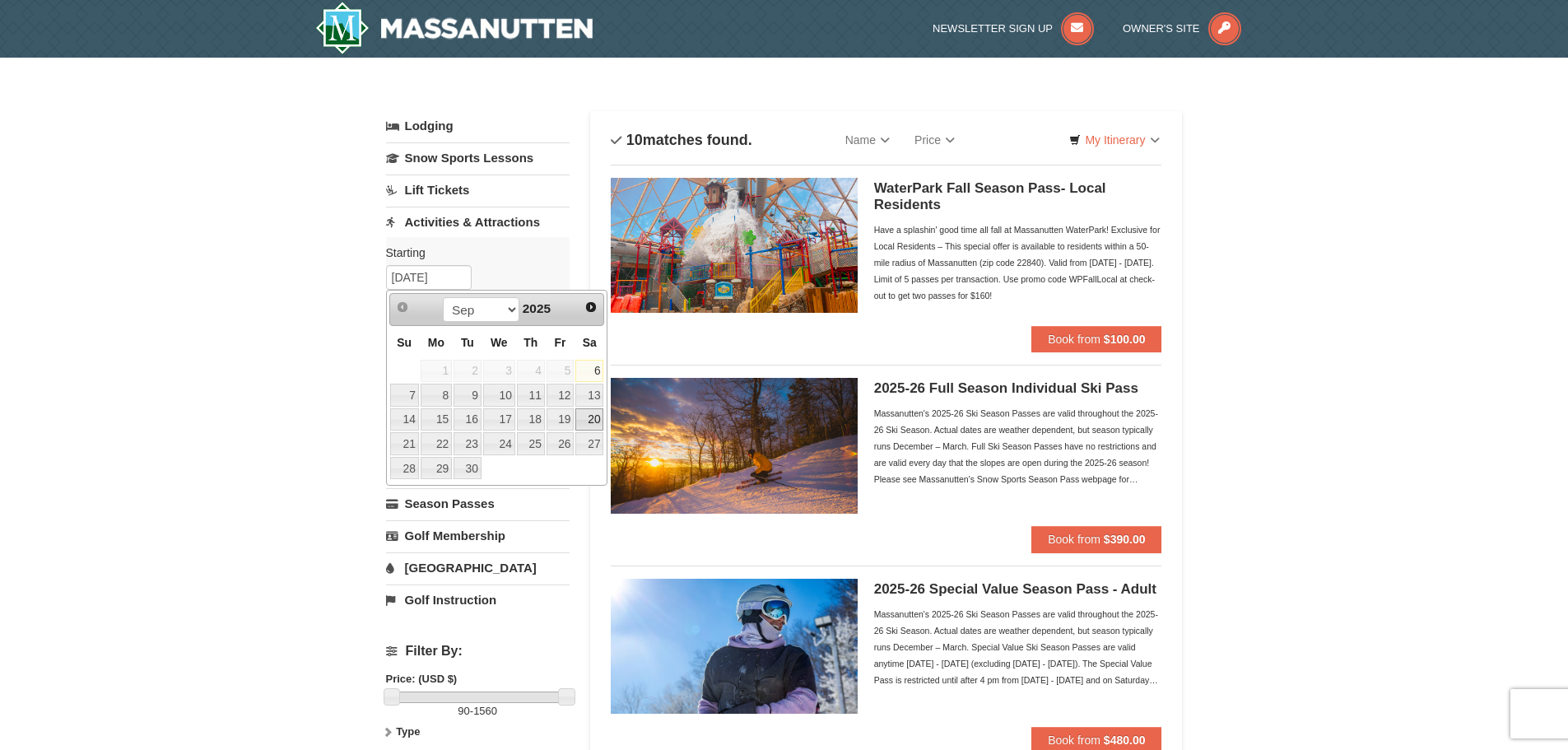
click at [595, 421] on link "20" at bounding box center [589, 419] width 28 height 23
type input "09/20/2025"
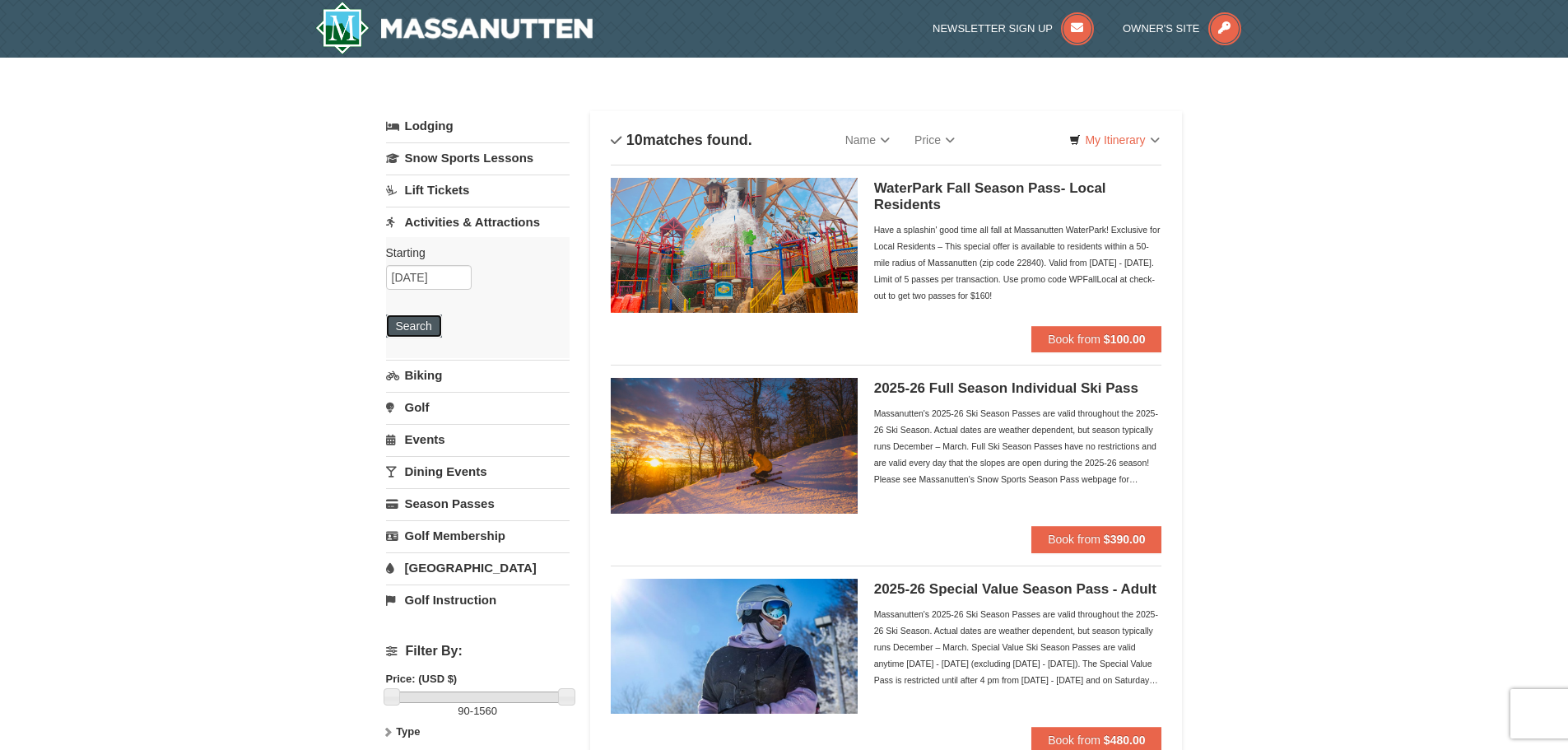
click at [406, 322] on button "Search" at bounding box center [413, 326] width 56 height 23
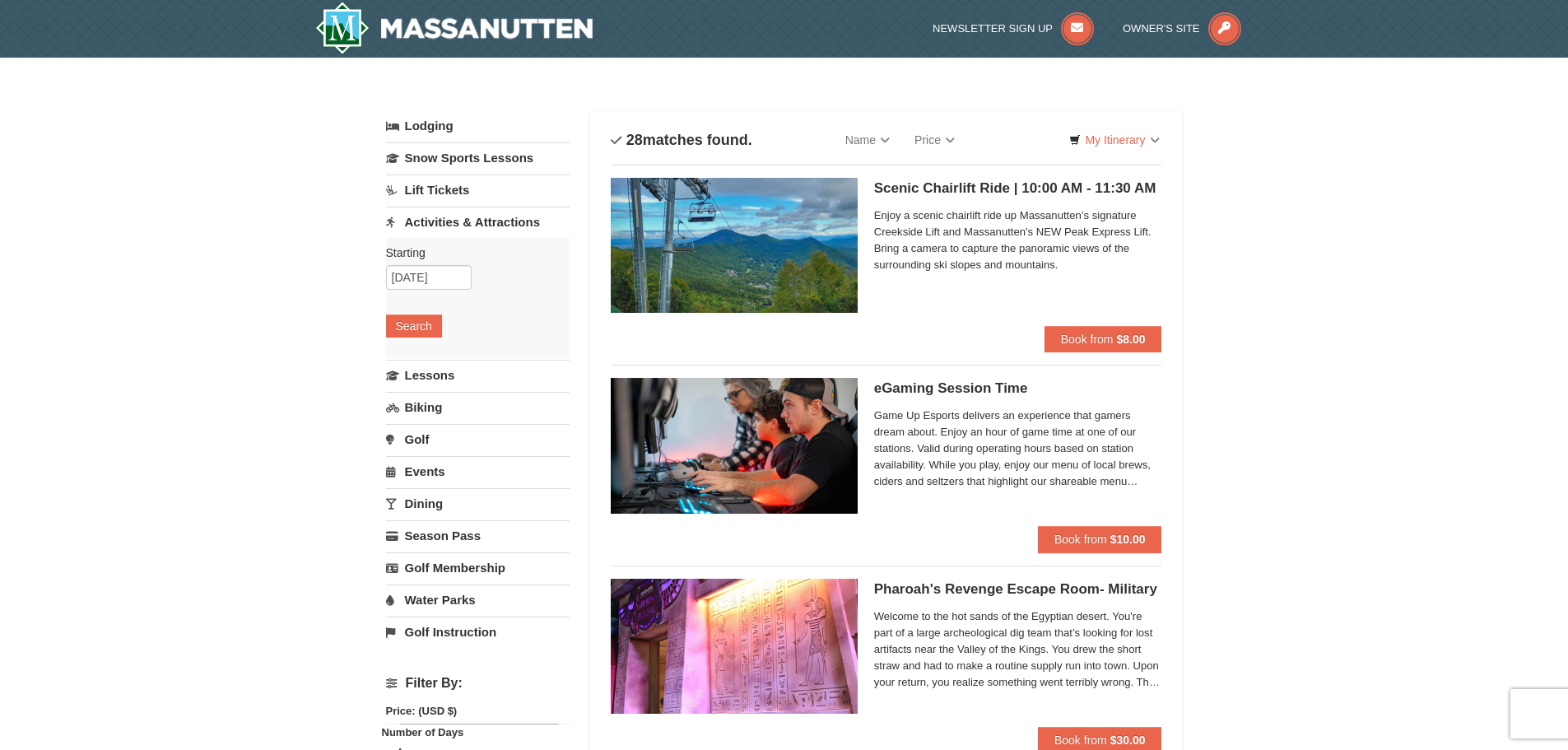
select select "9"
click at [458, 227] on link "Activities & Attractions" at bounding box center [478, 221] width 184 height 30
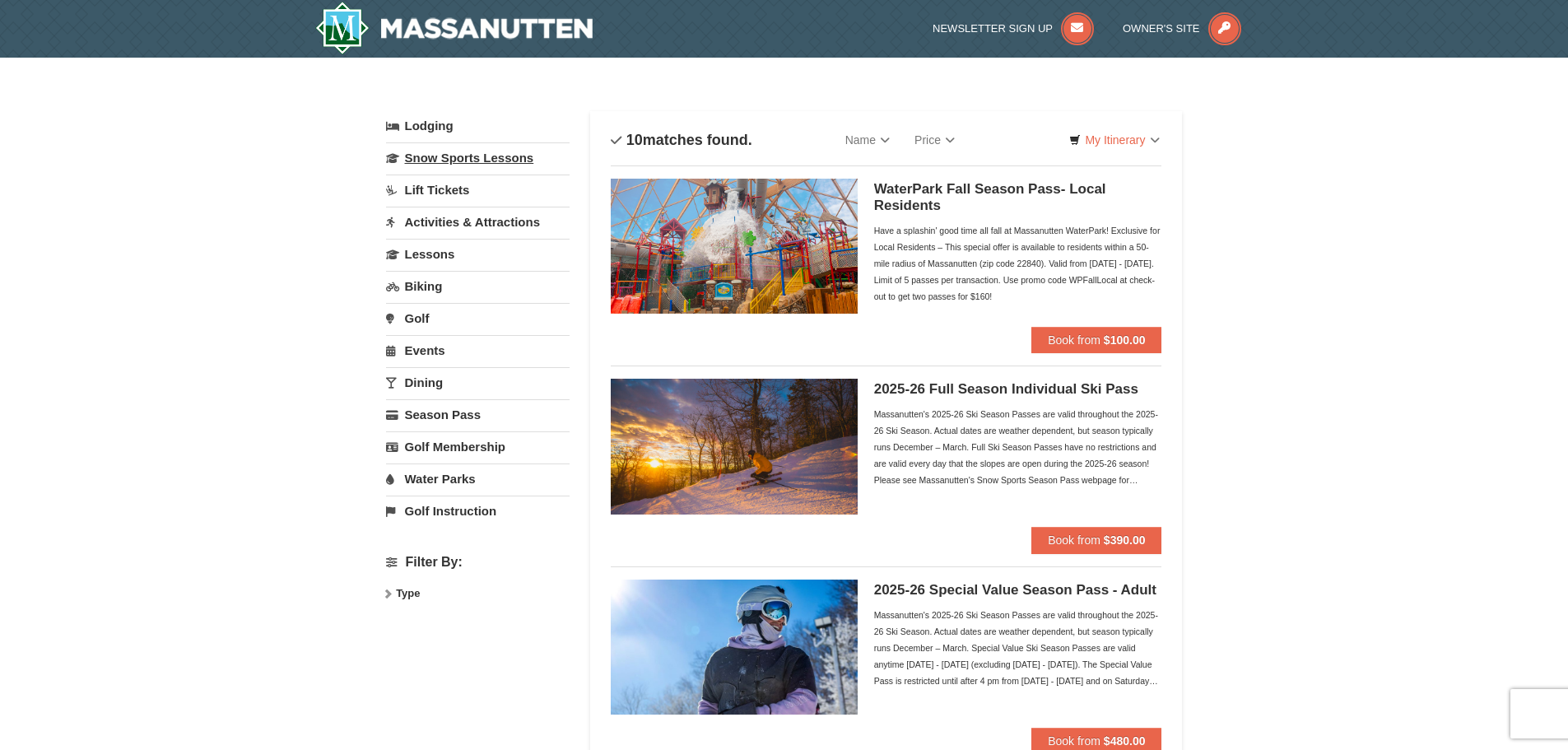
select select "9"
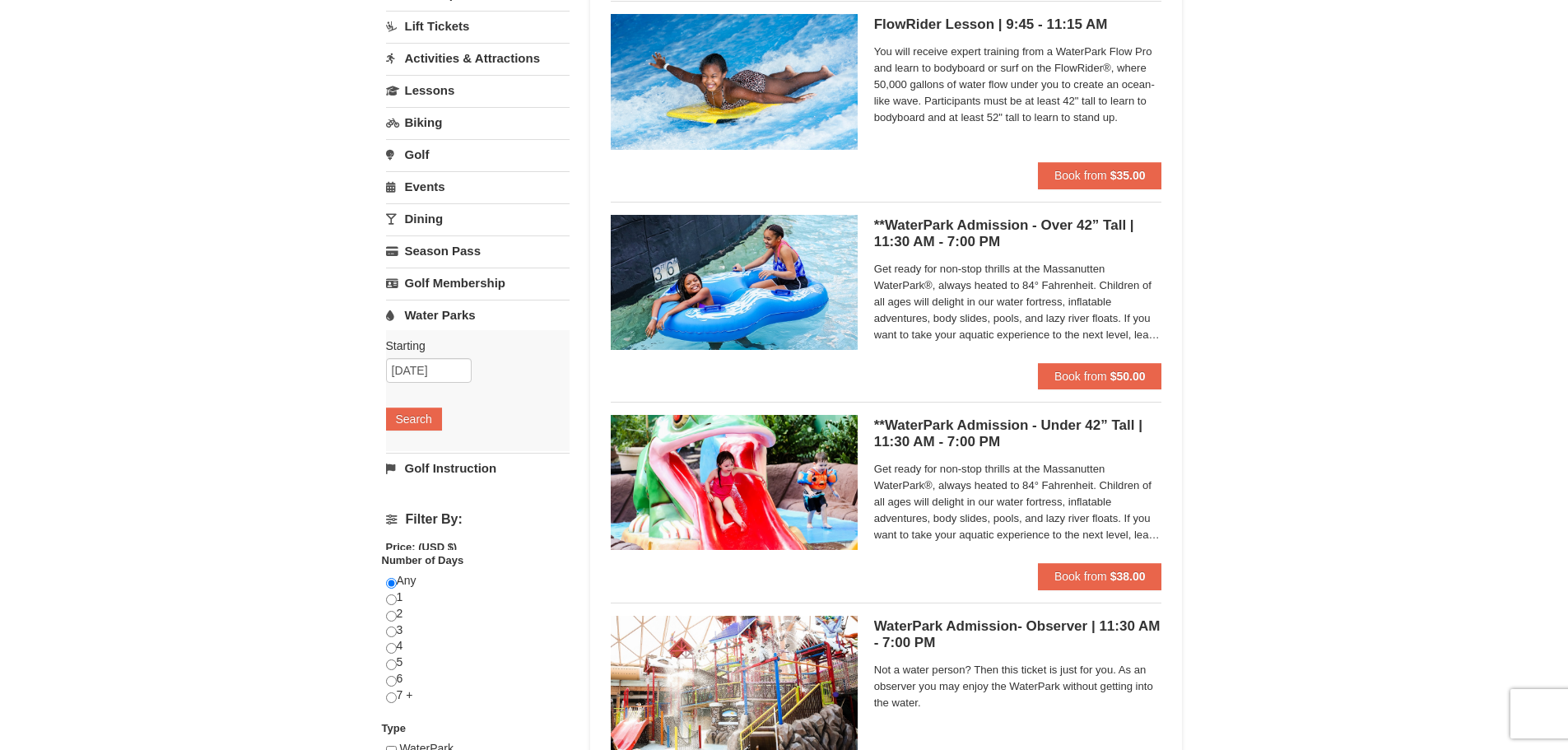
select select "9"
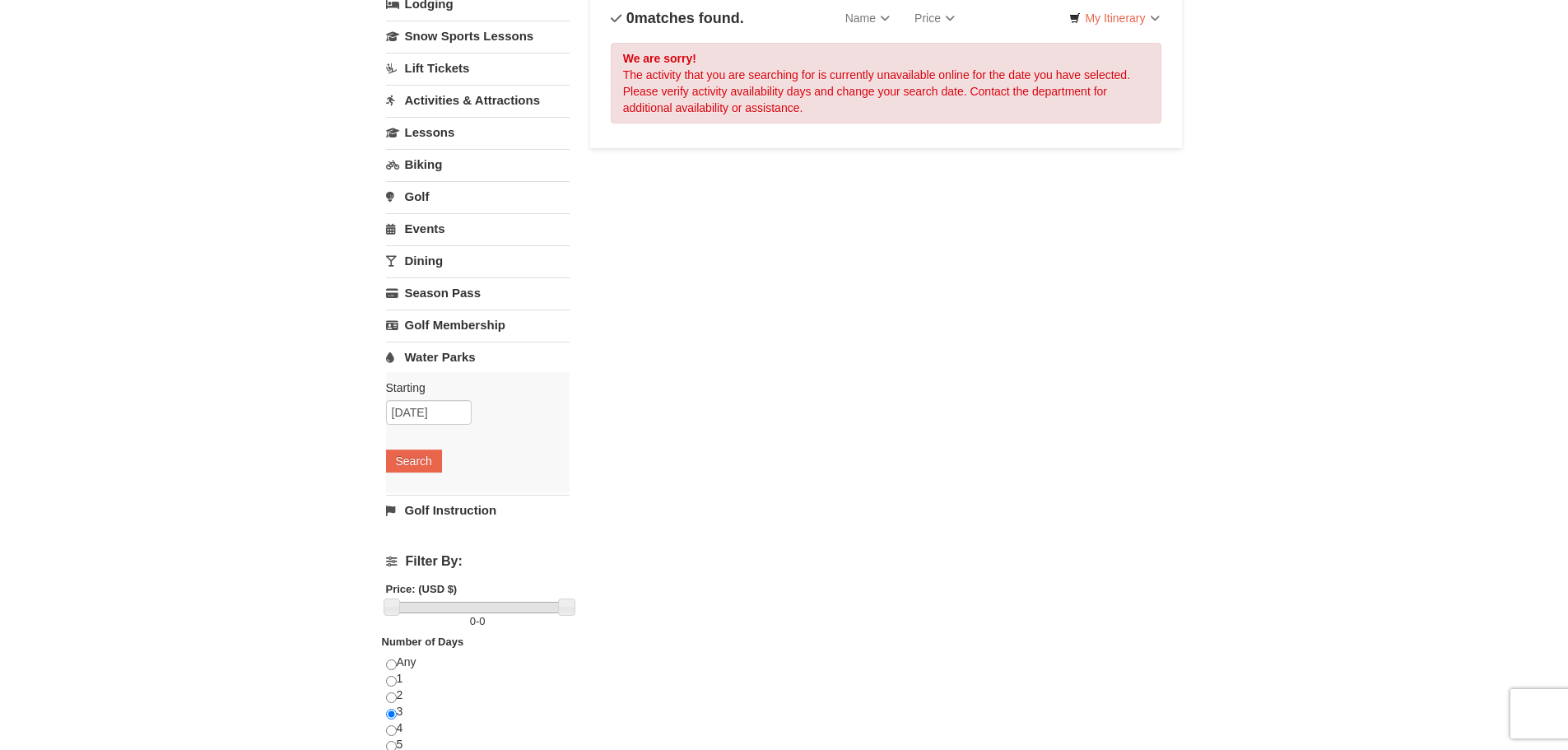
select select "9"
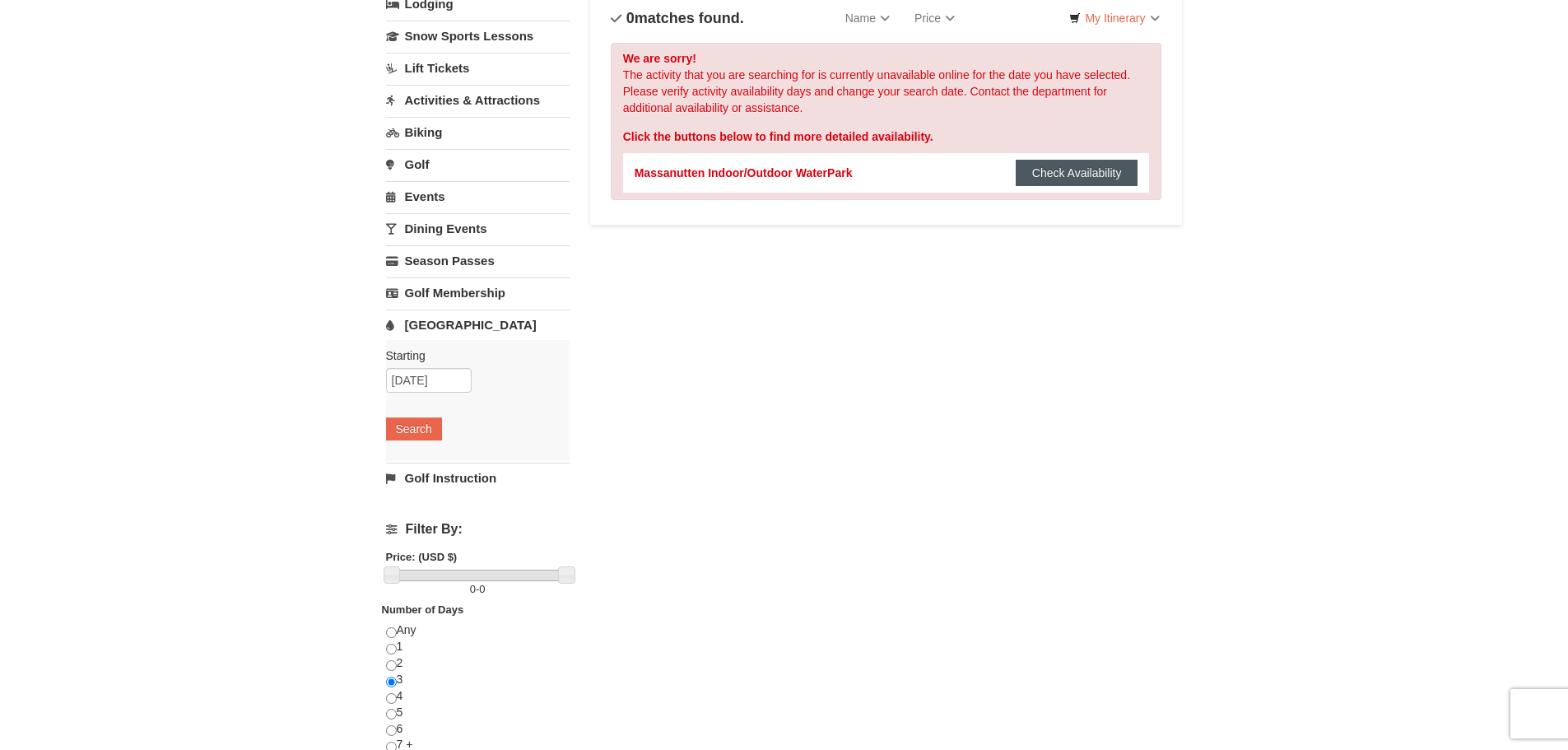
scroll to position [82, 0]
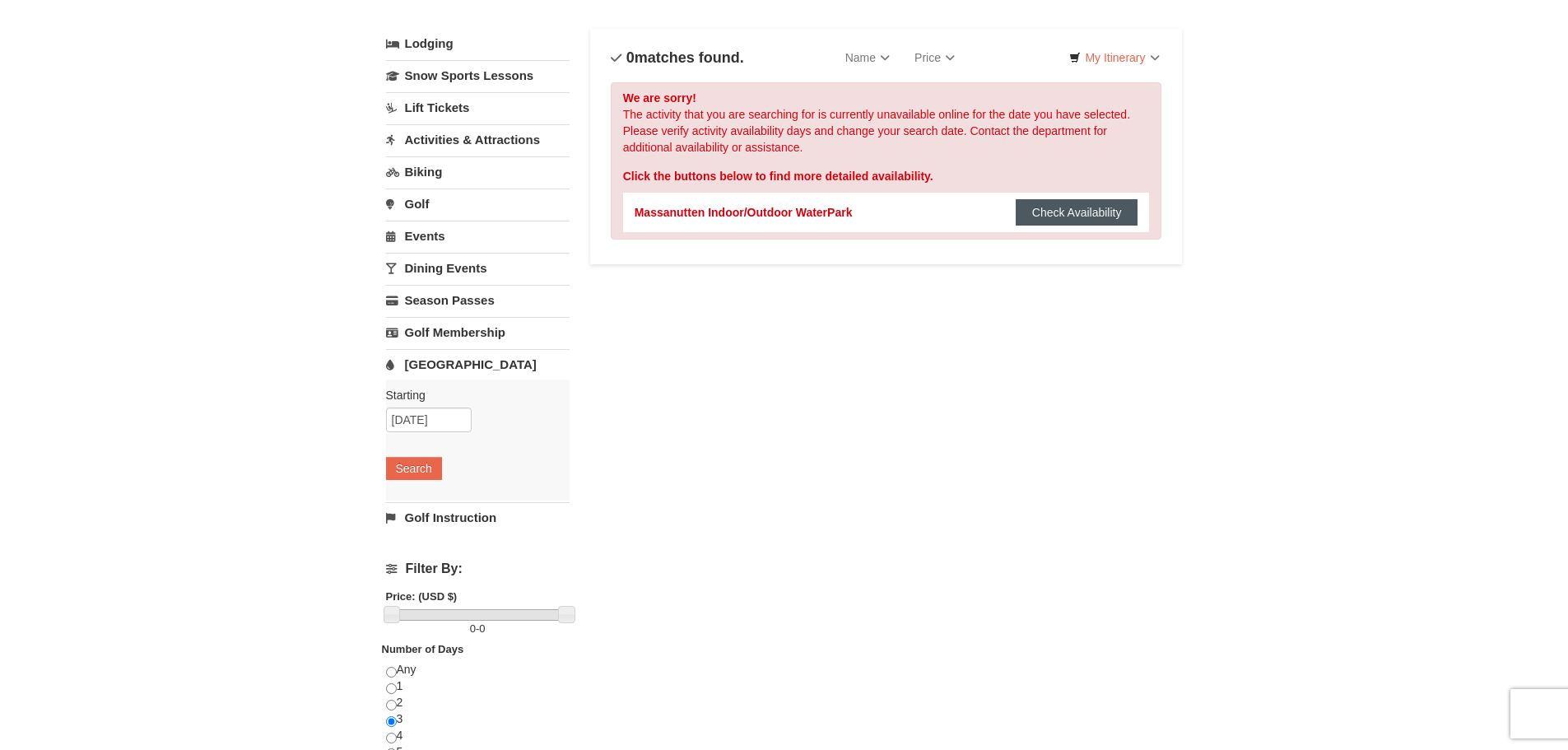
click at [1094, 218] on button "Check Availability" at bounding box center [1077, 212] width 123 height 27
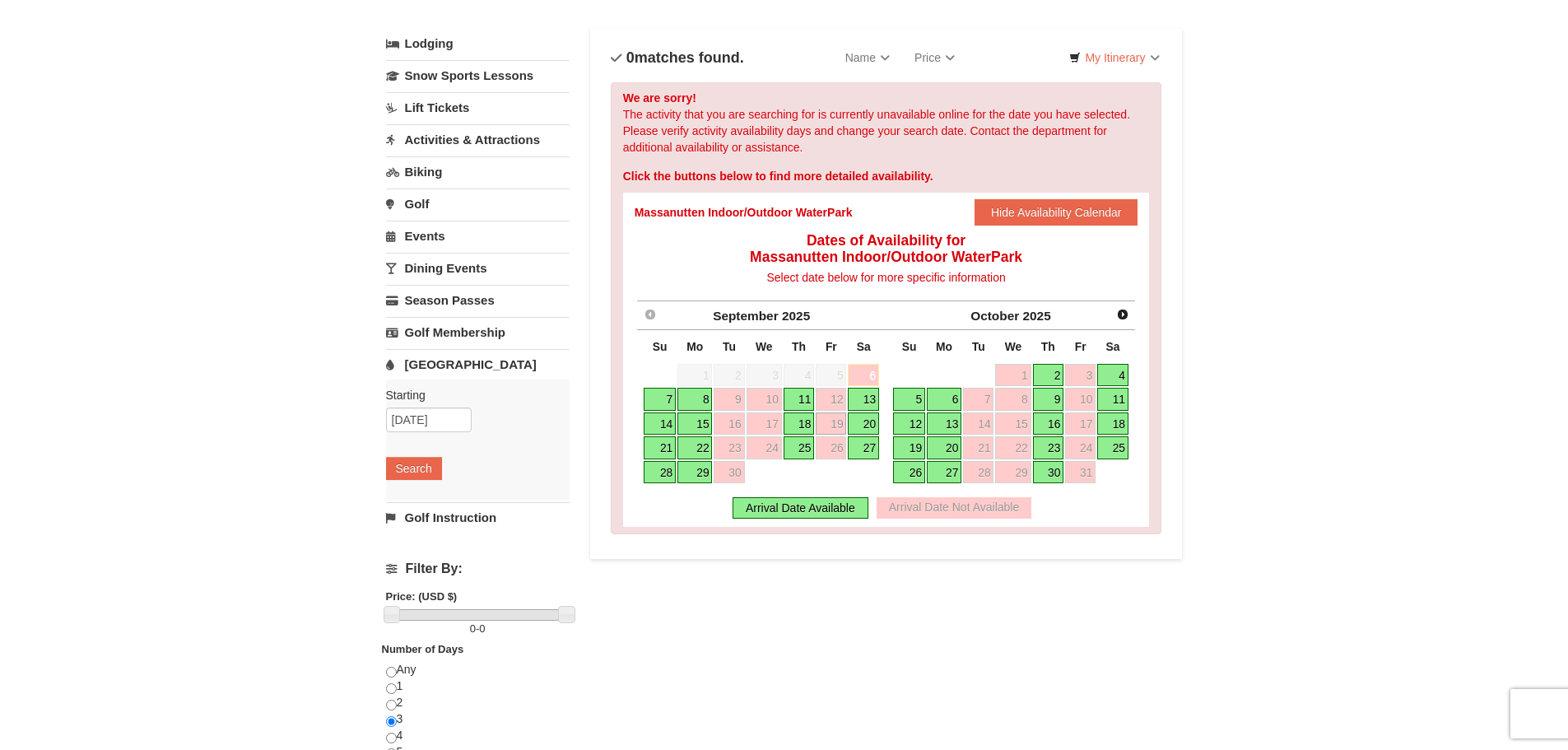
click at [869, 426] on link "20" at bounding box center [863, 424] width 31 height 23
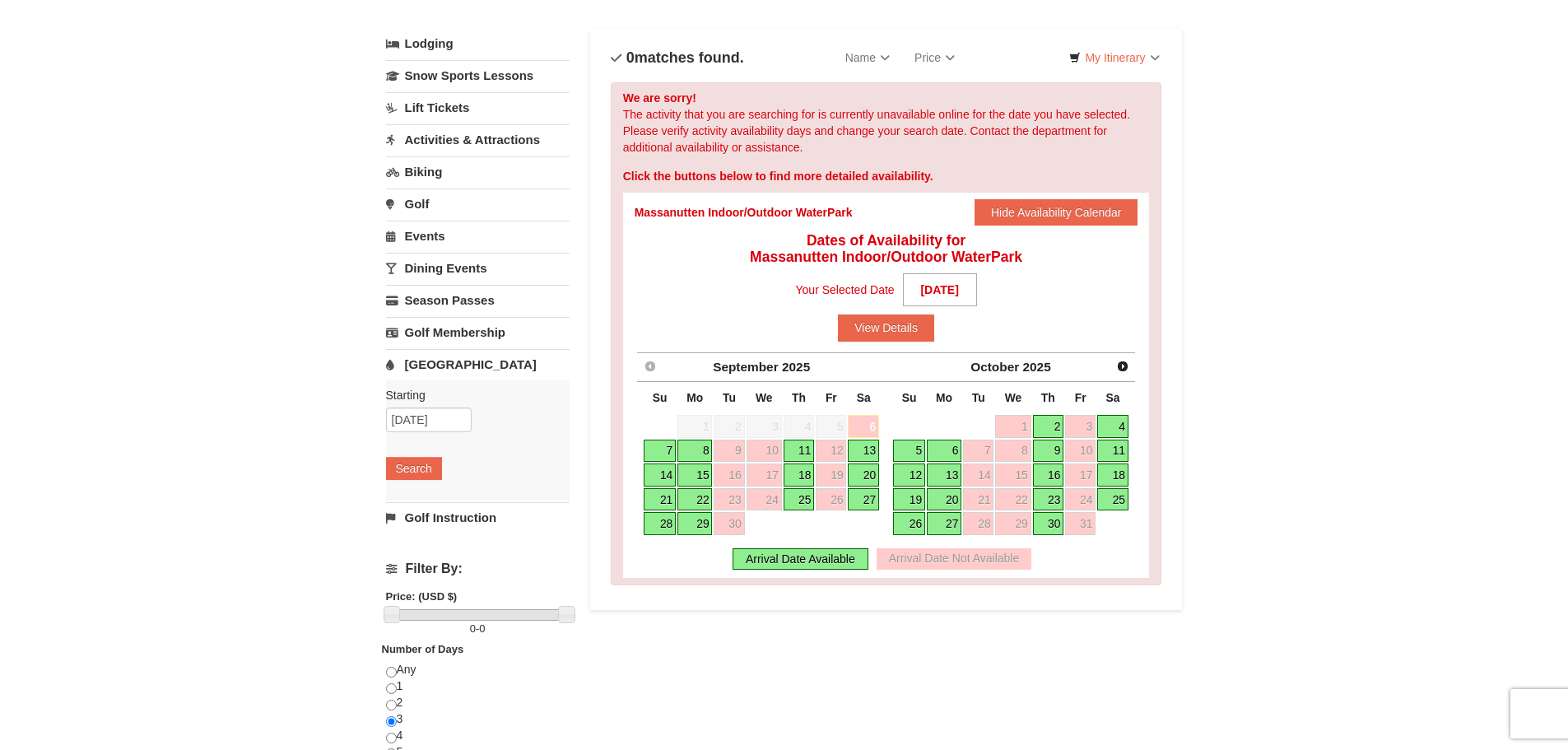
click at [872, 479] on link "20" at bounding box center [863, 474] width 31 height 23
click at [887, 326] on button "View Details" at bounding box center [886, 327] width 96 height 27
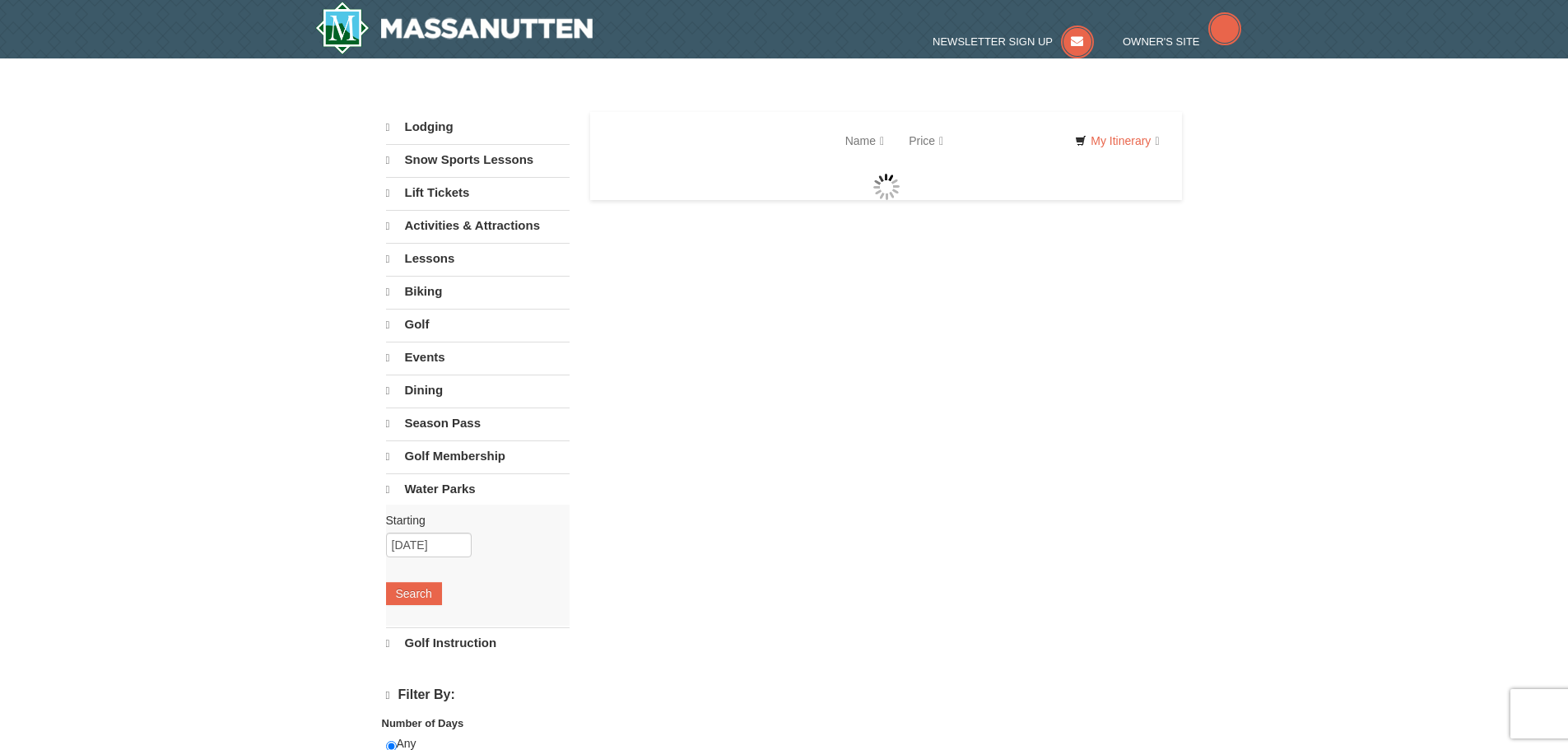
select select "9"
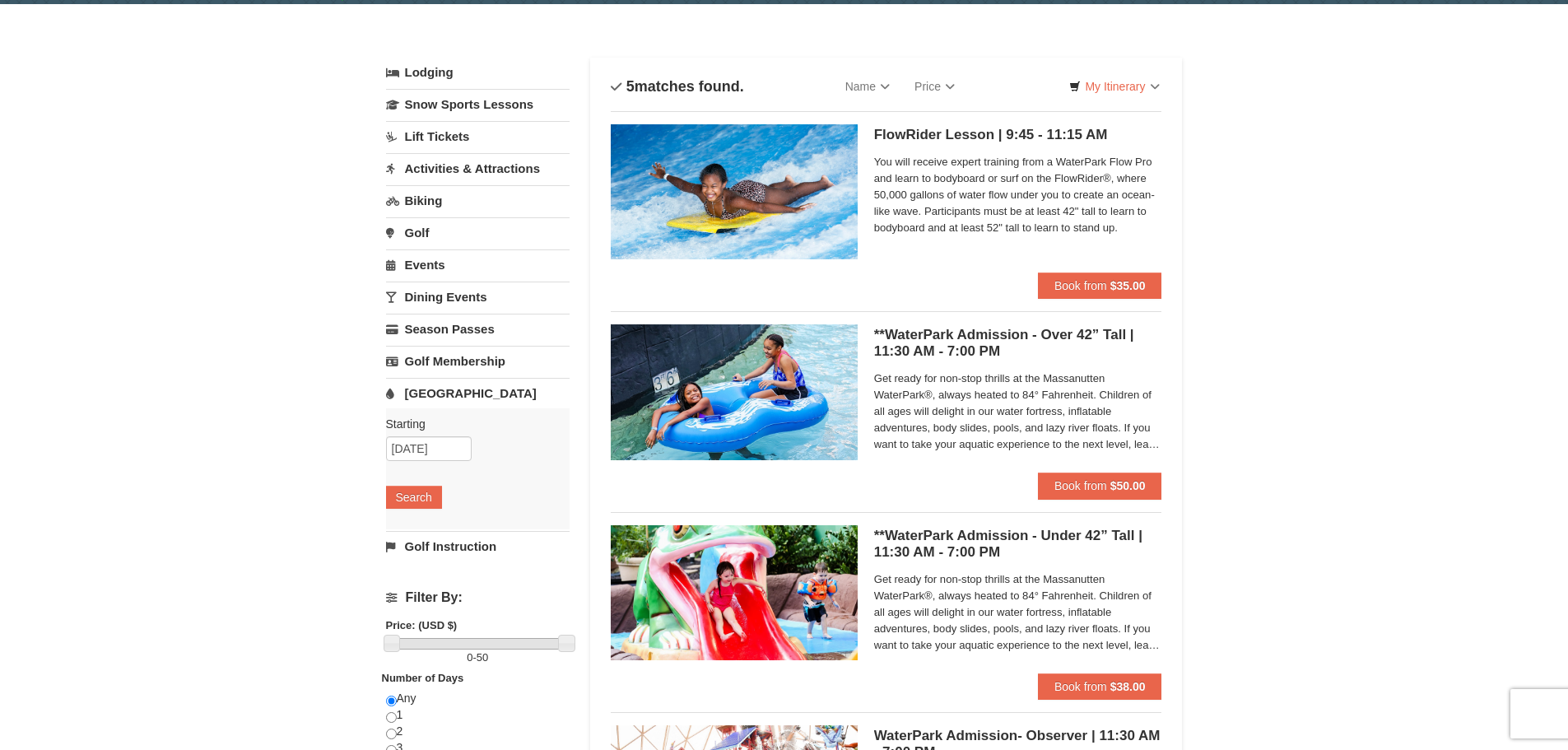
scroll to position [165, 0]
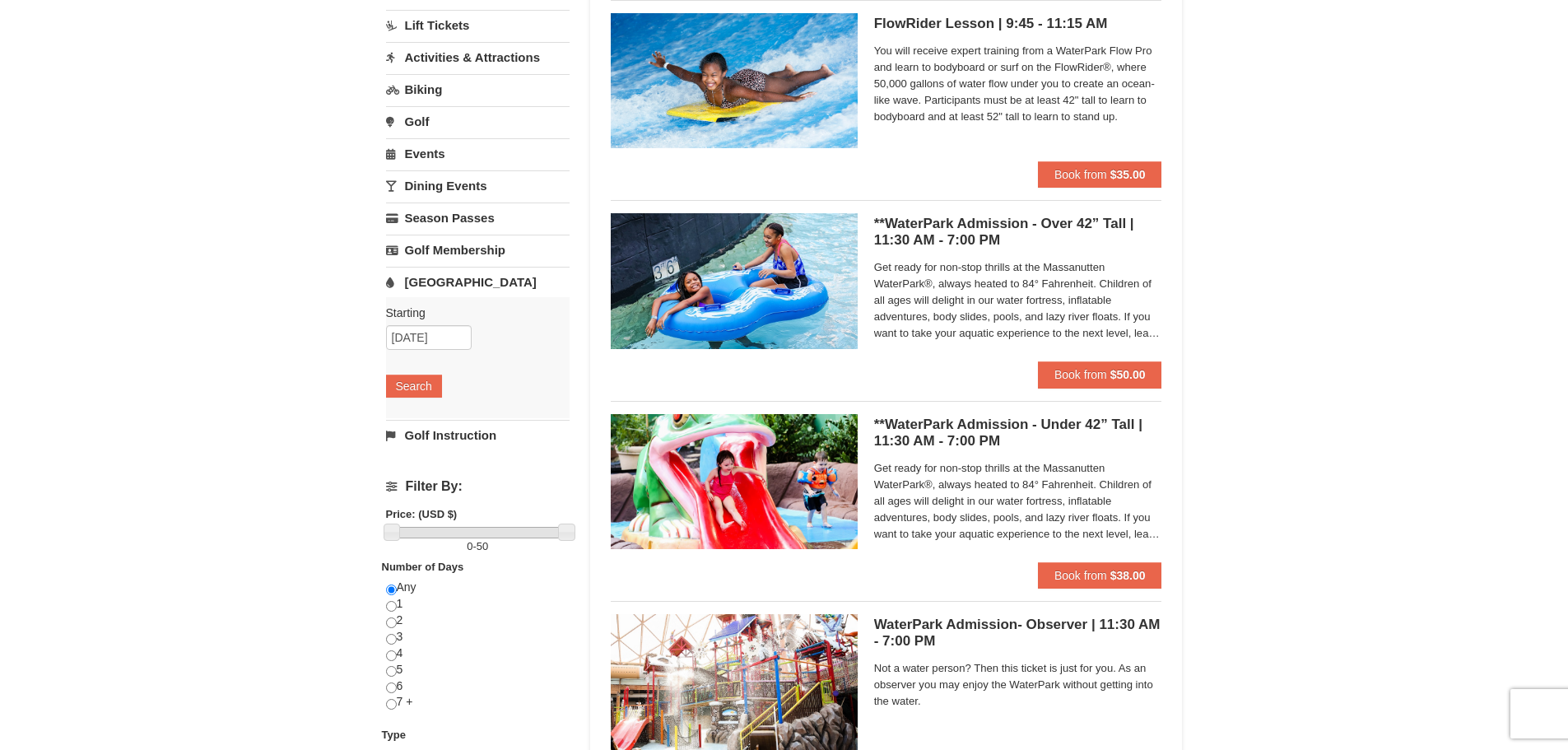
click at [1028, 328] on span "Get ready for non-stop thrills at the Massanutten WaterPark®, always heated to …" at bounding box center [1017, 301] width 288 height 82
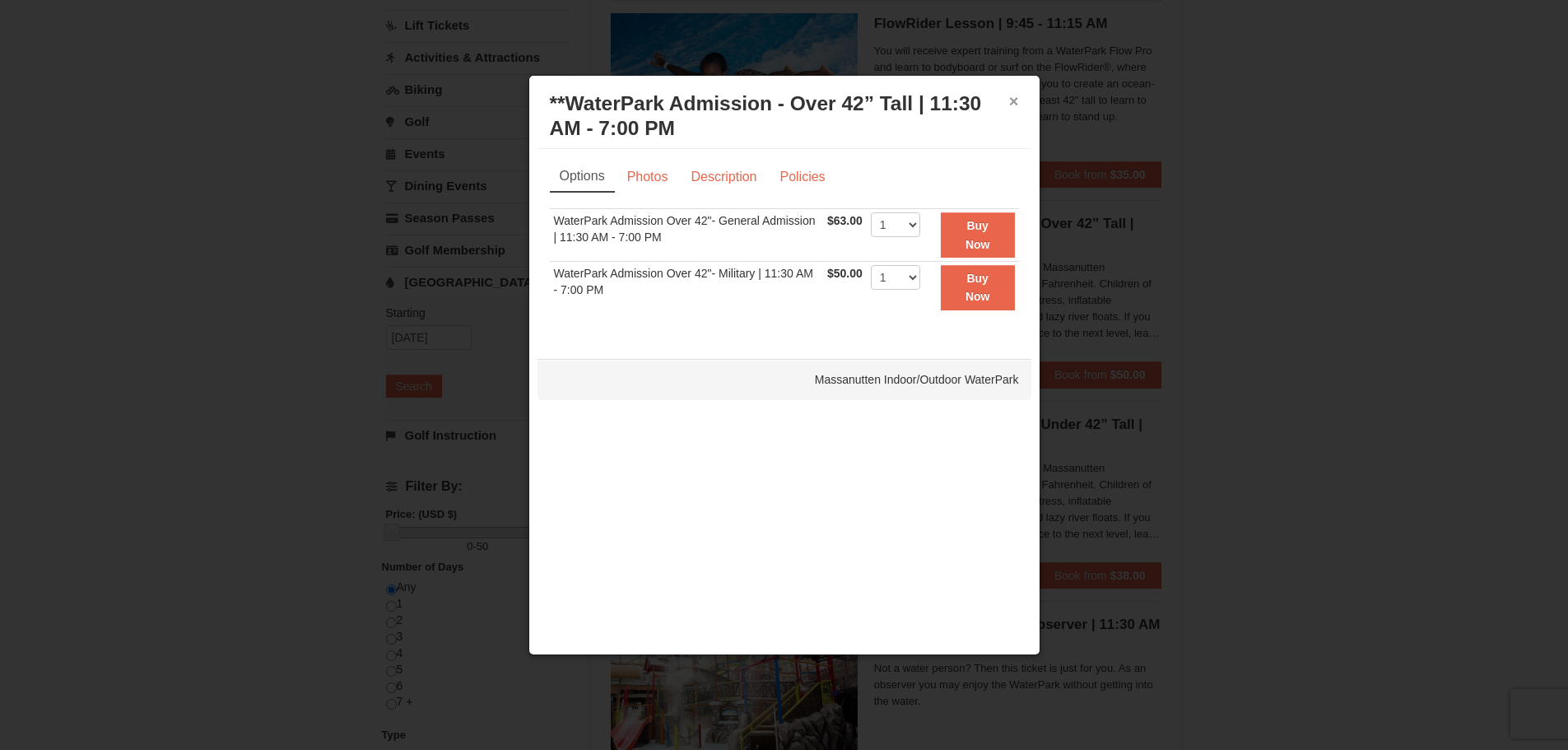
click at [1016, 103] on button "×" at bounding box center [1013, 101] width 9 height 16
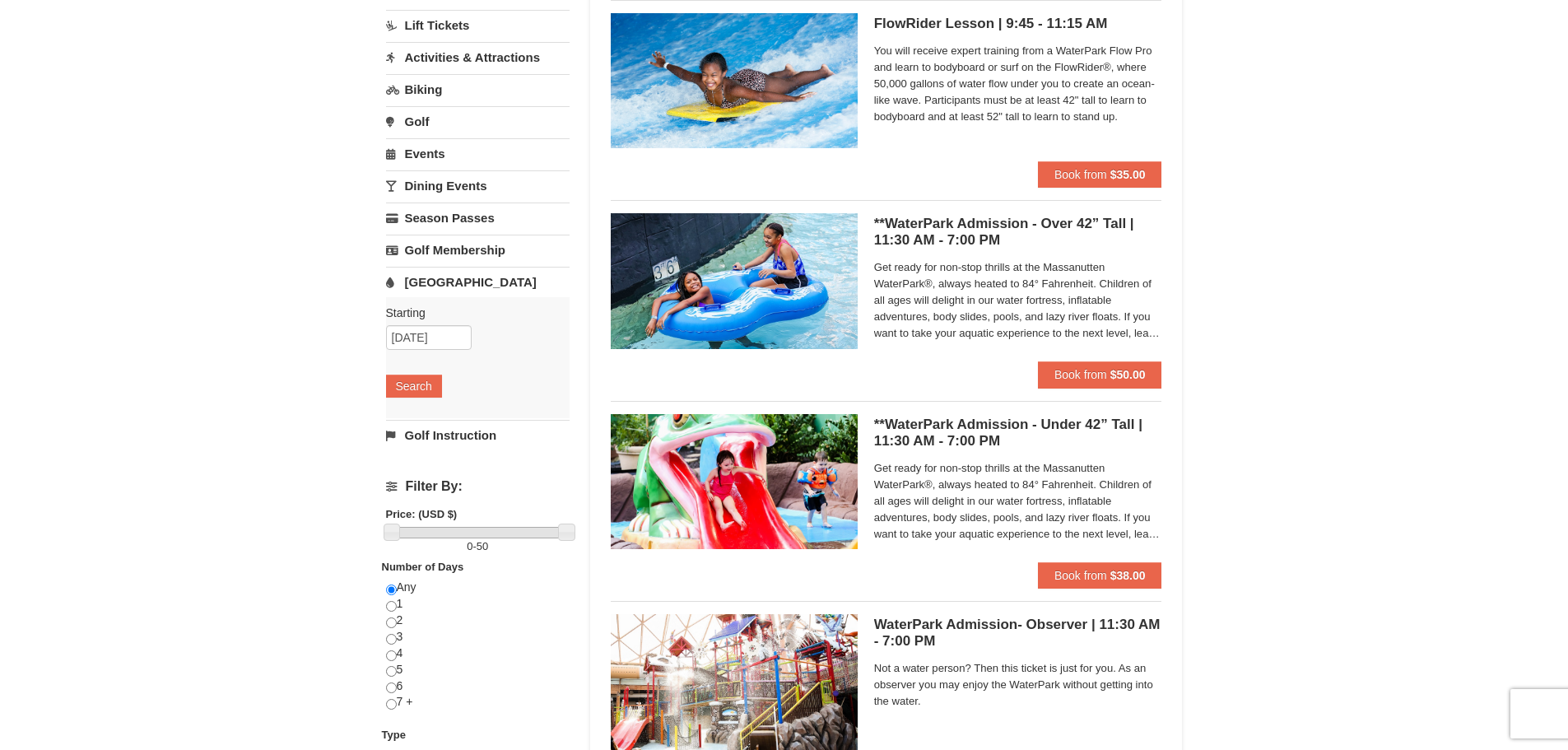
click at [1036, 290] on span "Get ready for non-stop thrills at the Massanutten WaterPark®, always heated to …" at bounding box center [1017, 301] width 288 height 82
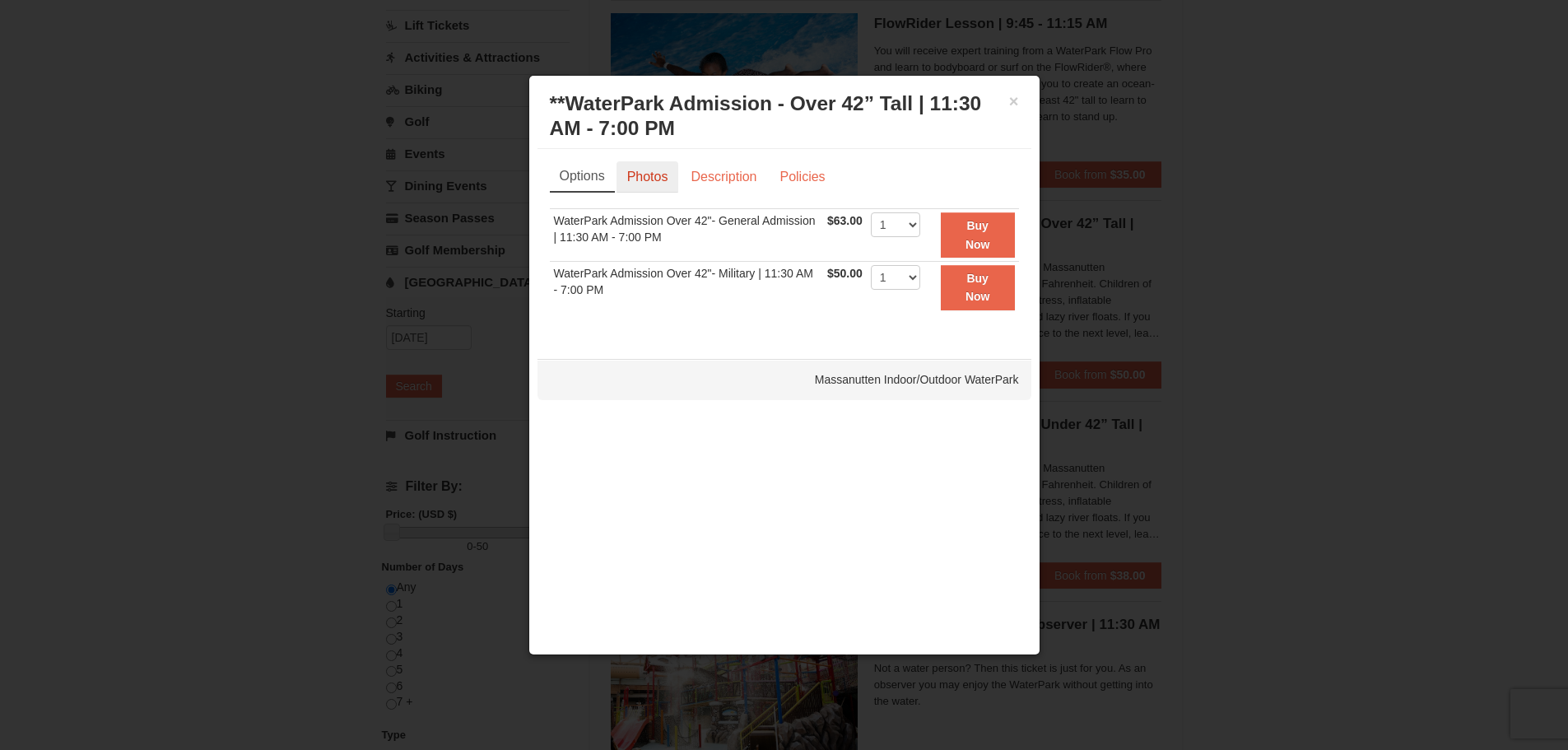
click at [656, 176] on link "Photos" at bounding box center [648, 177] width 63 height 31
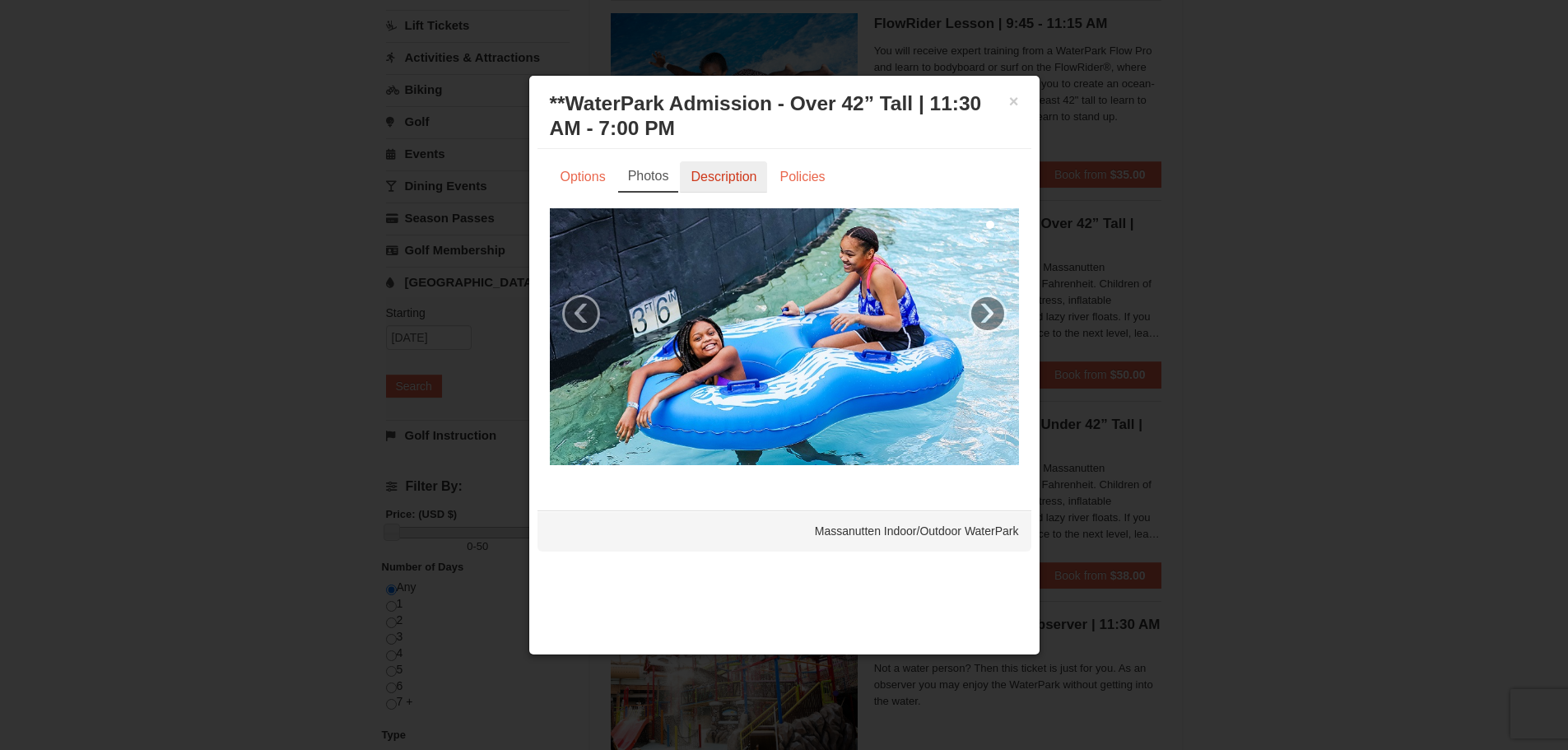
click at [746, 178] on link "Description" at bounding box center [723, 177] width 88 height 31
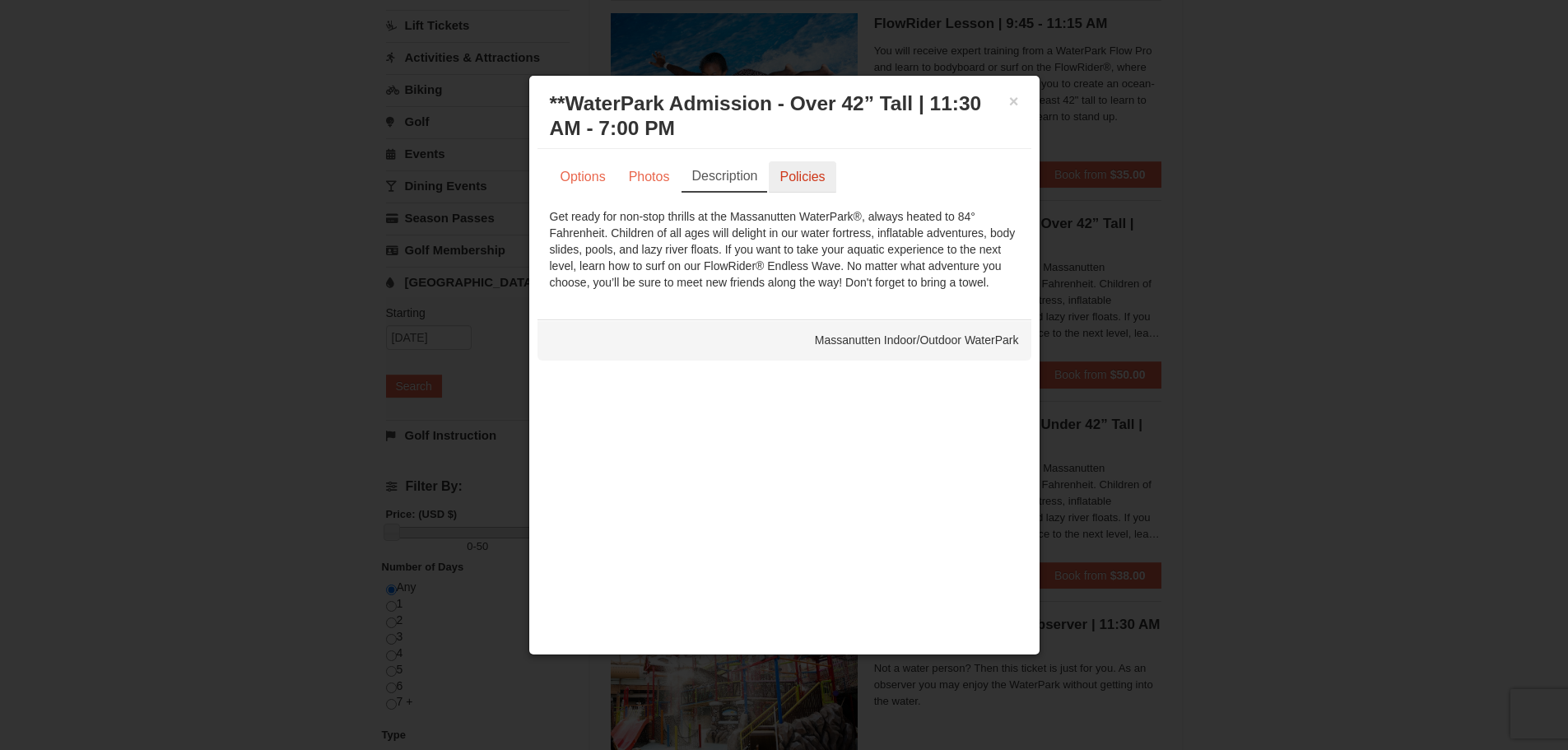
click at [805, 179] on link "Policies" at bounding box center [802, 177] width 67 height 31
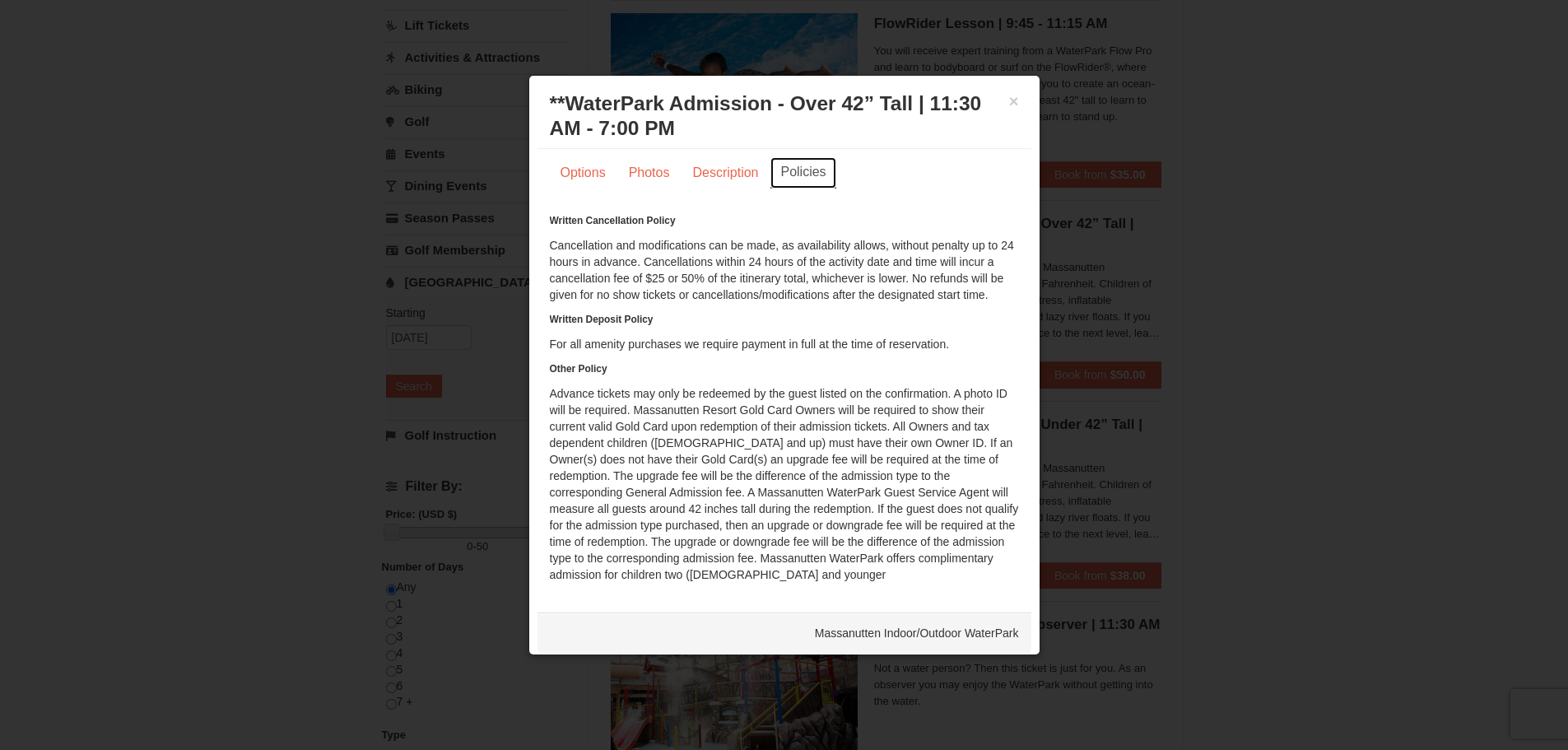
scroll to position [20, 0]
click at [1009, 102] on button "×" at bounding box center [1013, 101] width 9 height 16
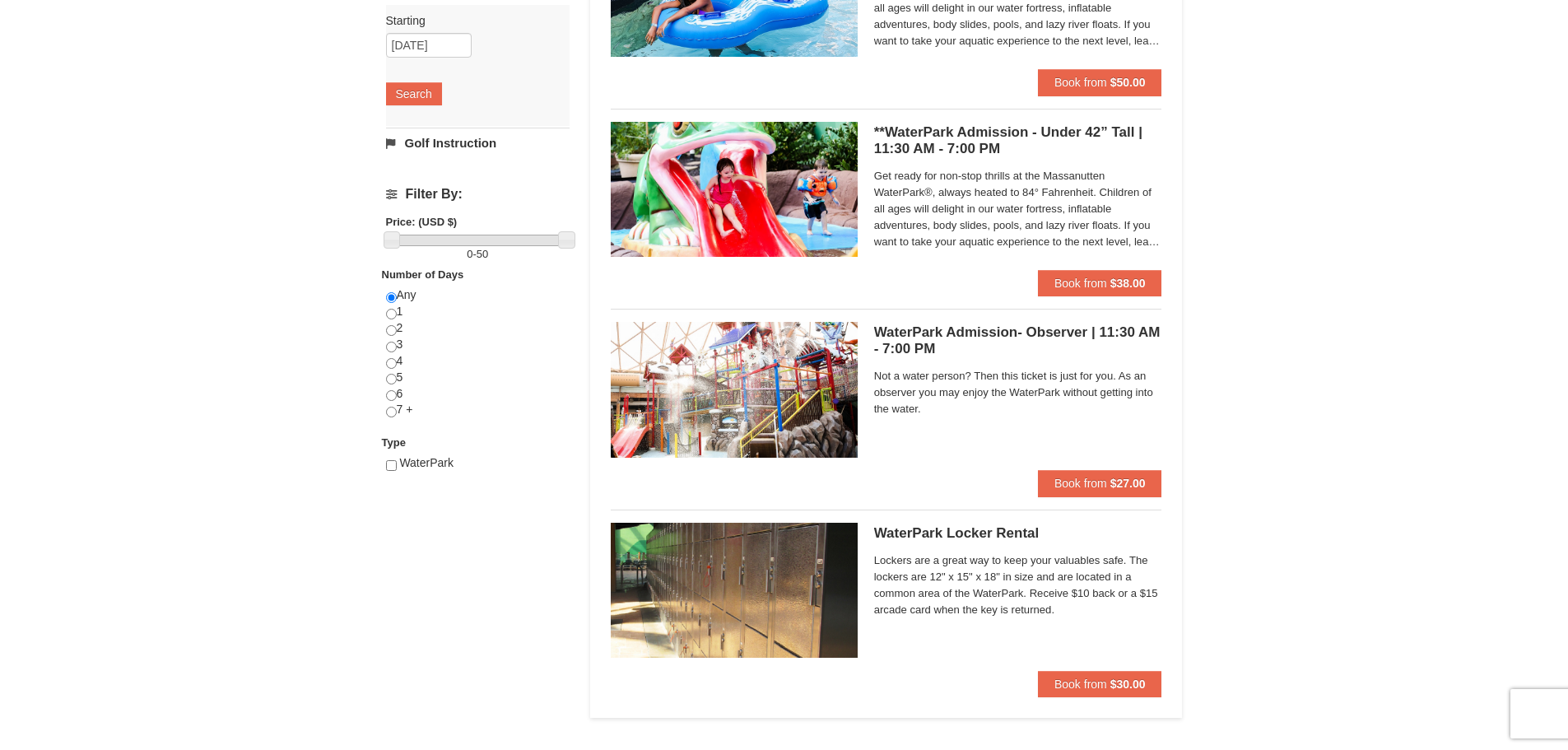
scroll to position [494, 0]
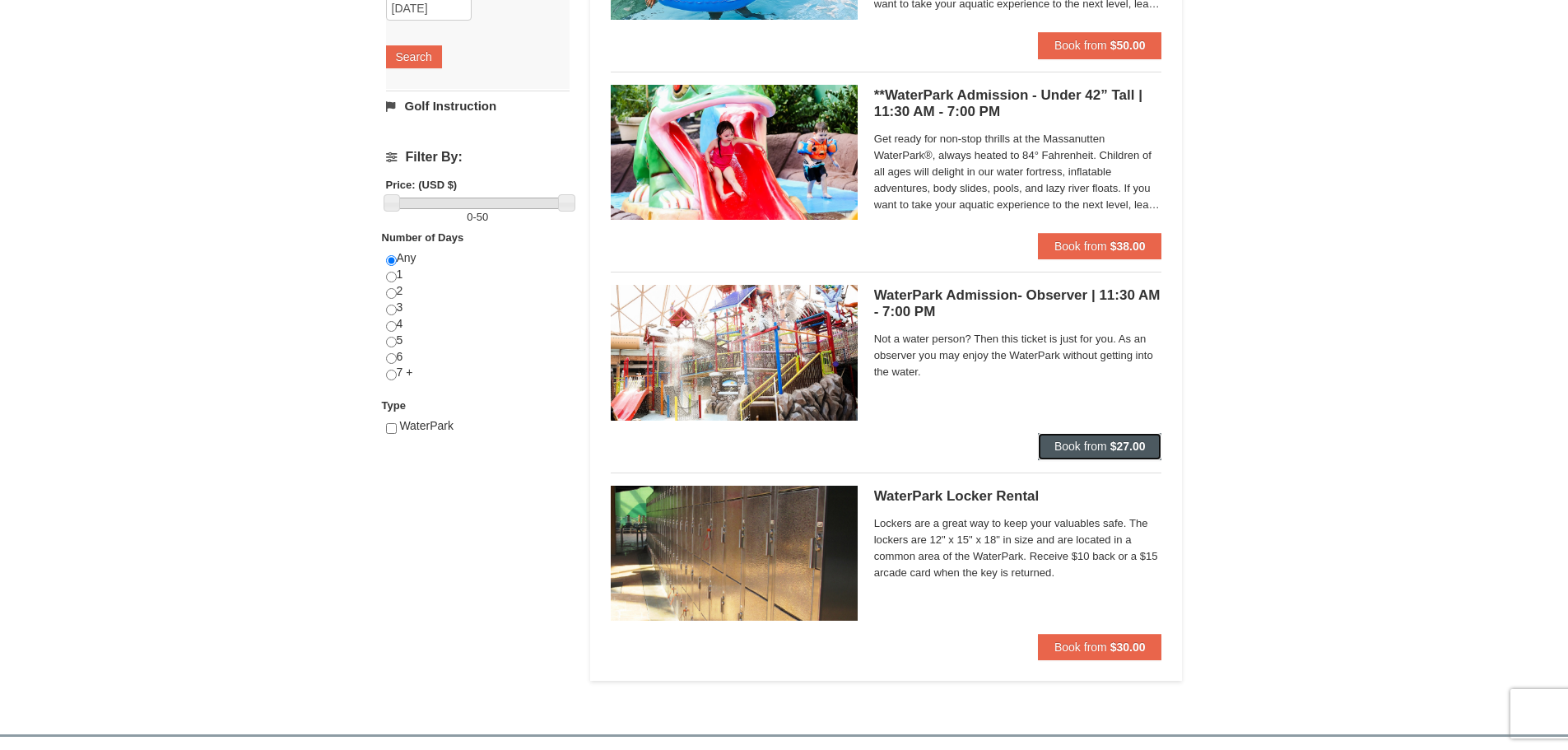
click at [1081, 456] on button "Book from $27.00" at bounding box center [1100, 446] width 125 height 27
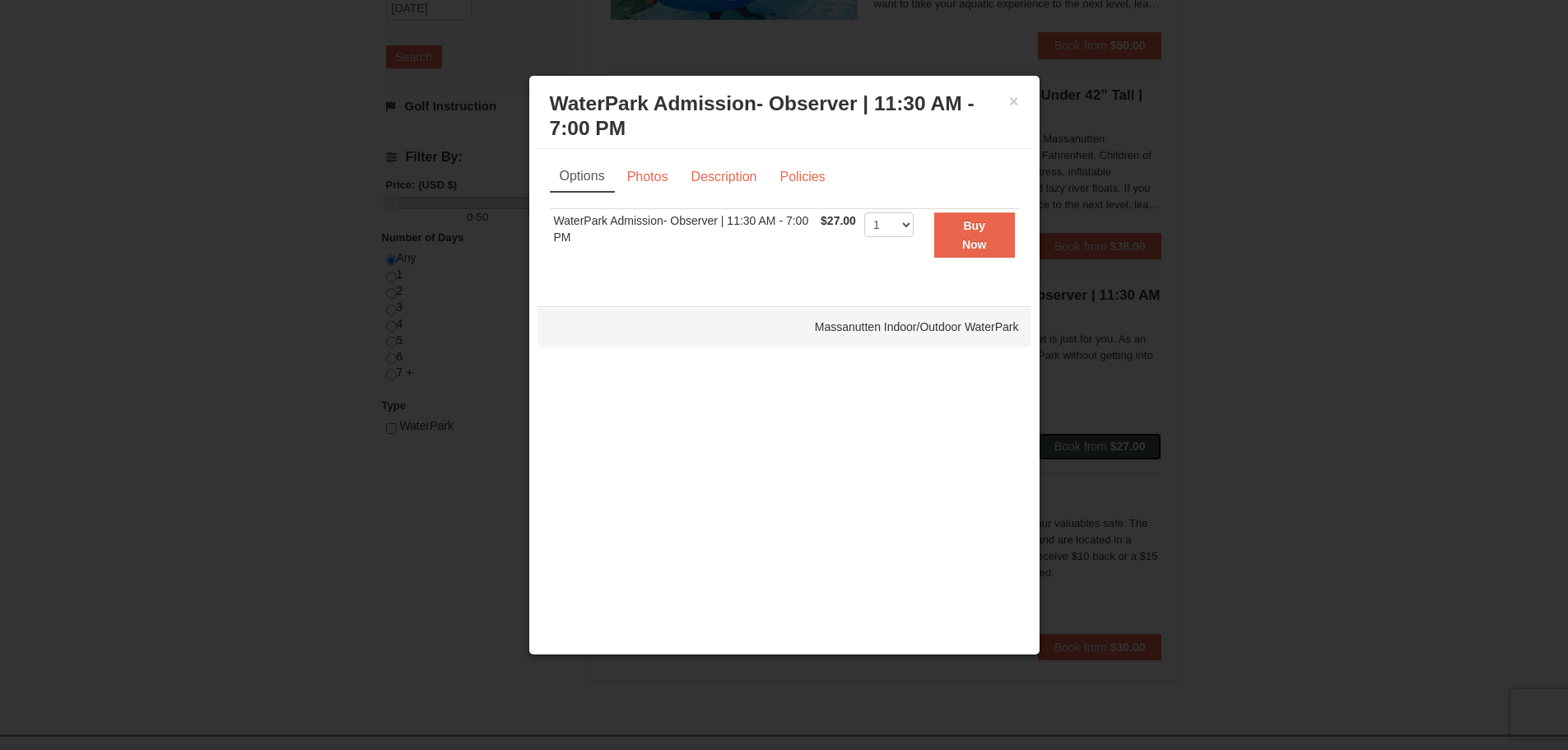
scroll to position [0, 0]
click at [1012, 97] on button "×" at bounding box center [1013, 101] width 9 height 16
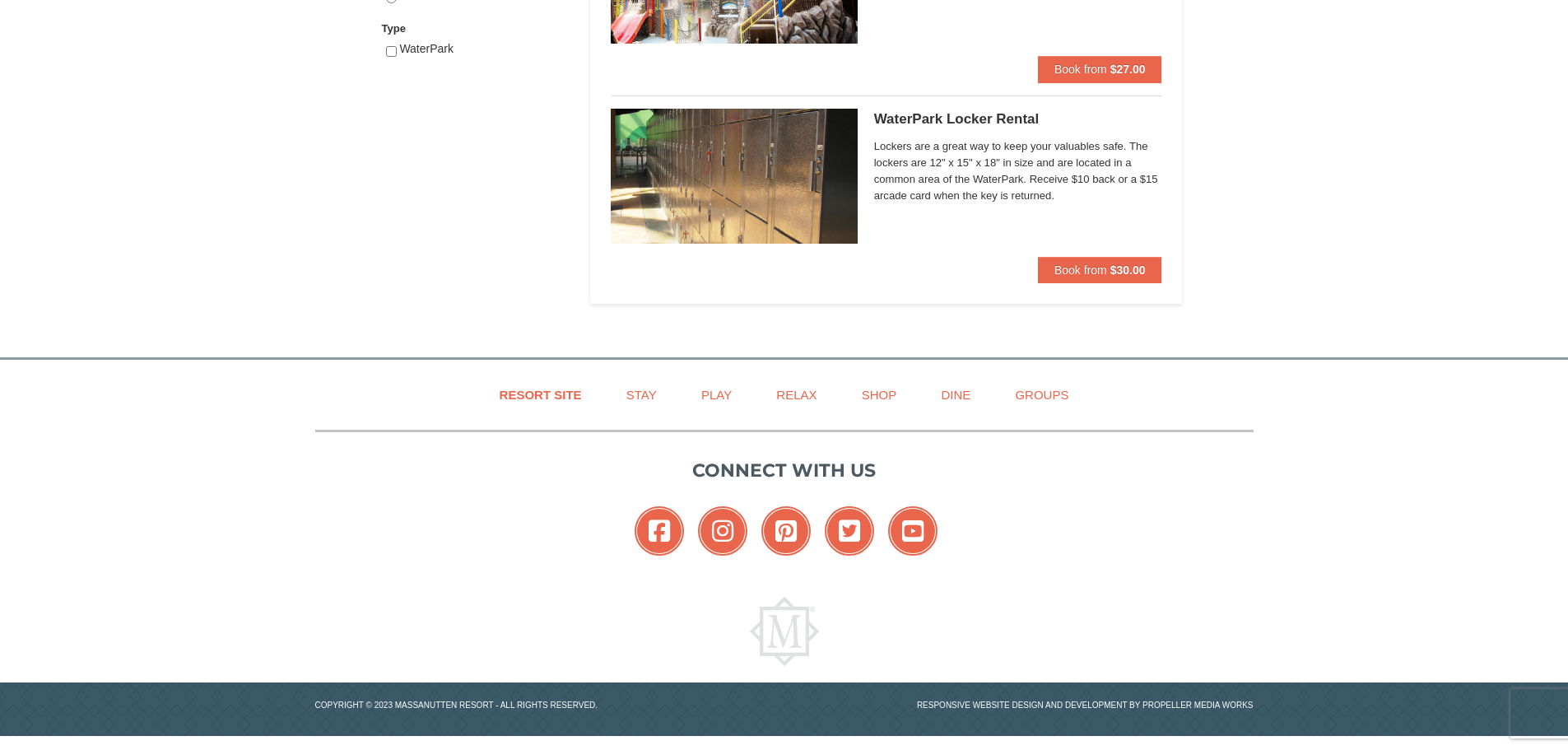
scroll to position [873, 0]
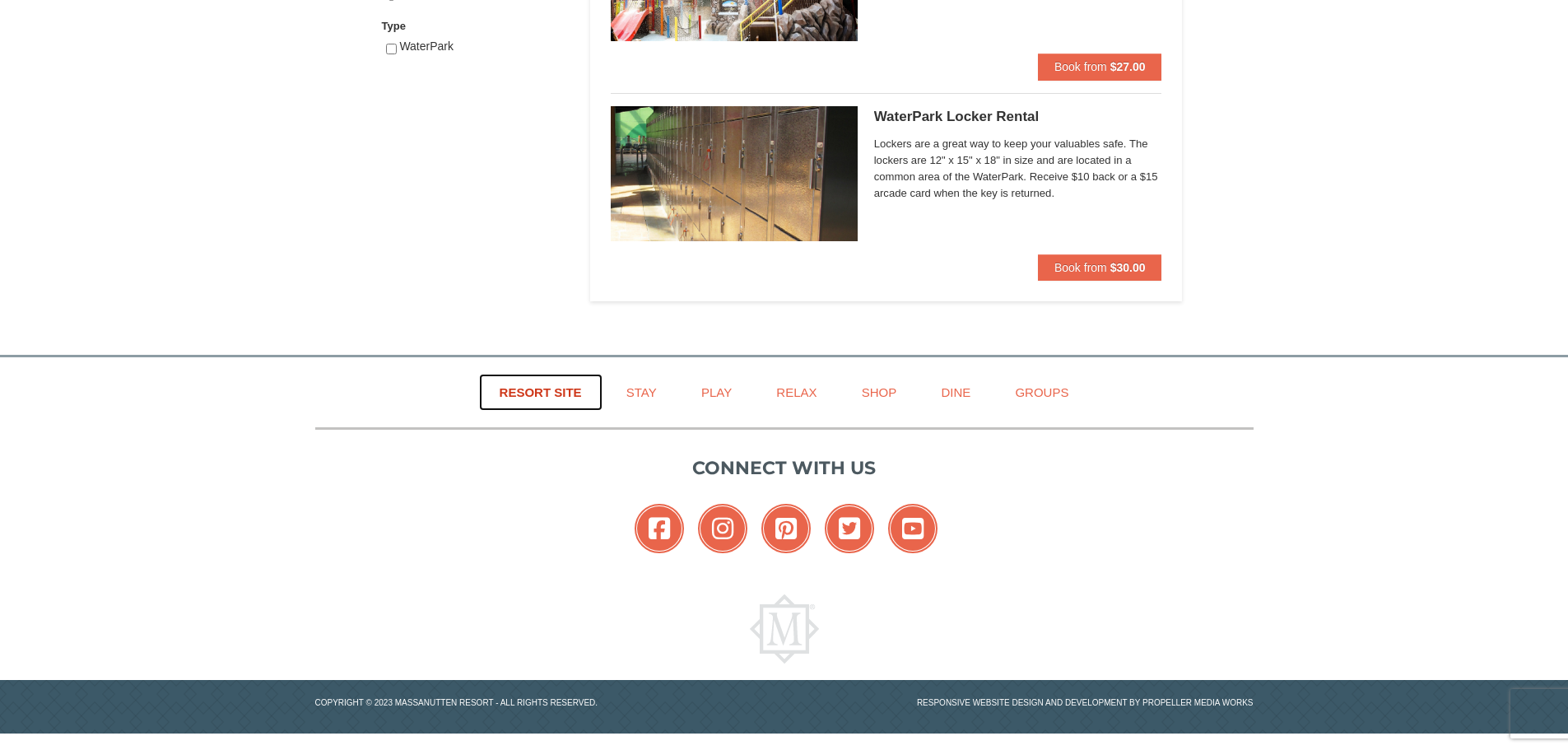
click at [562, 393] on link "Resort Site" at bounding box center [541, 392] width 124 height 37
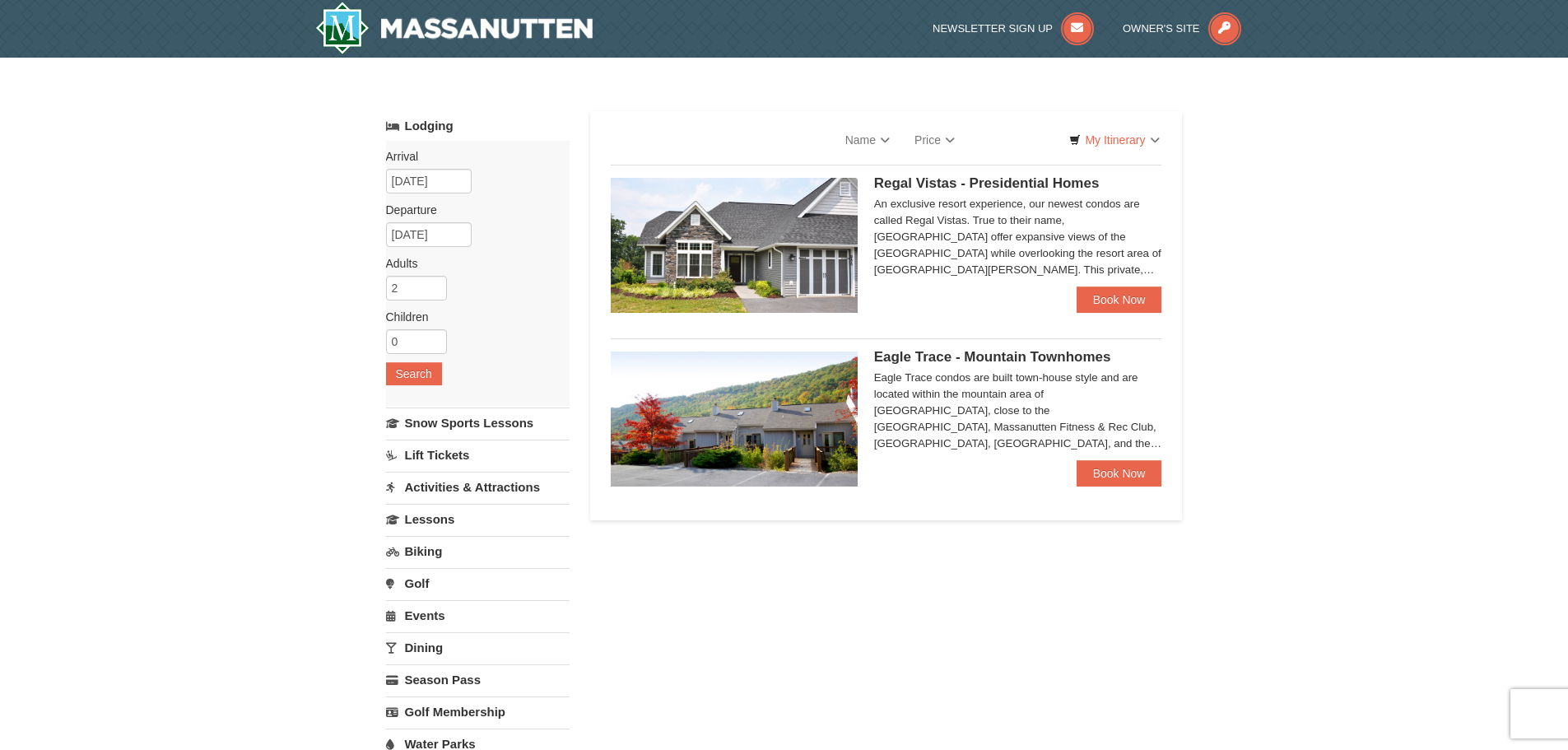
select select "9"
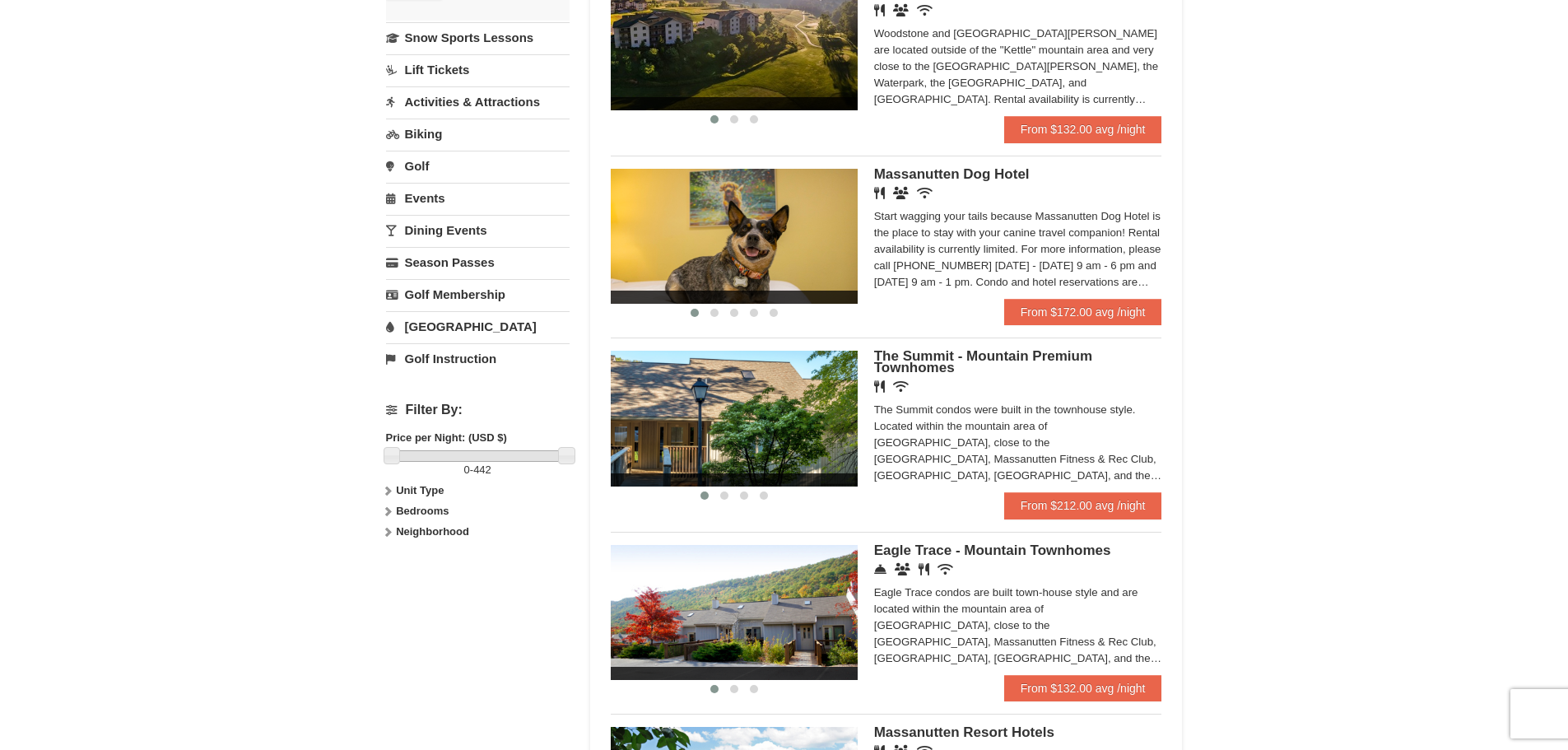
scroll to position [494, 0]
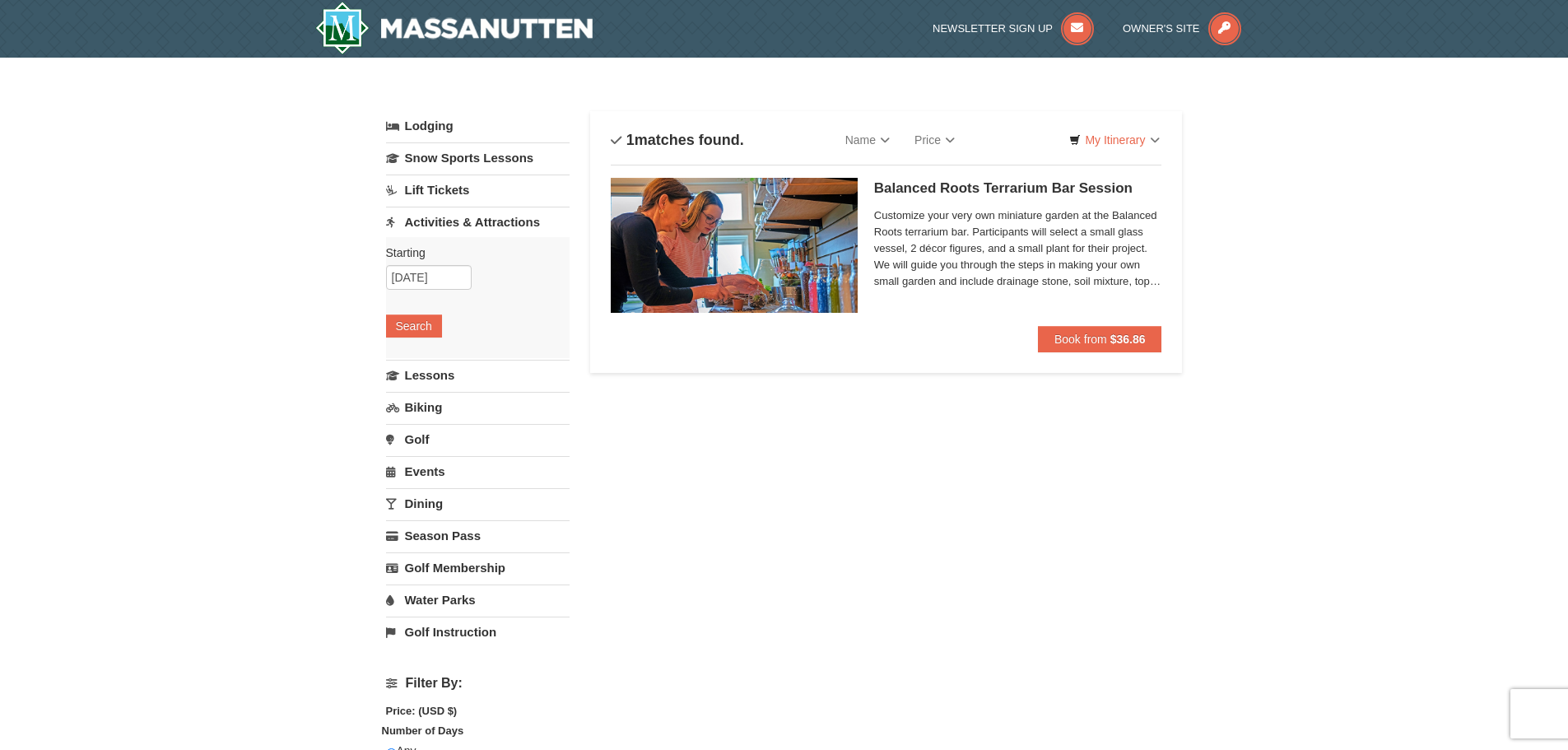
select select "9"
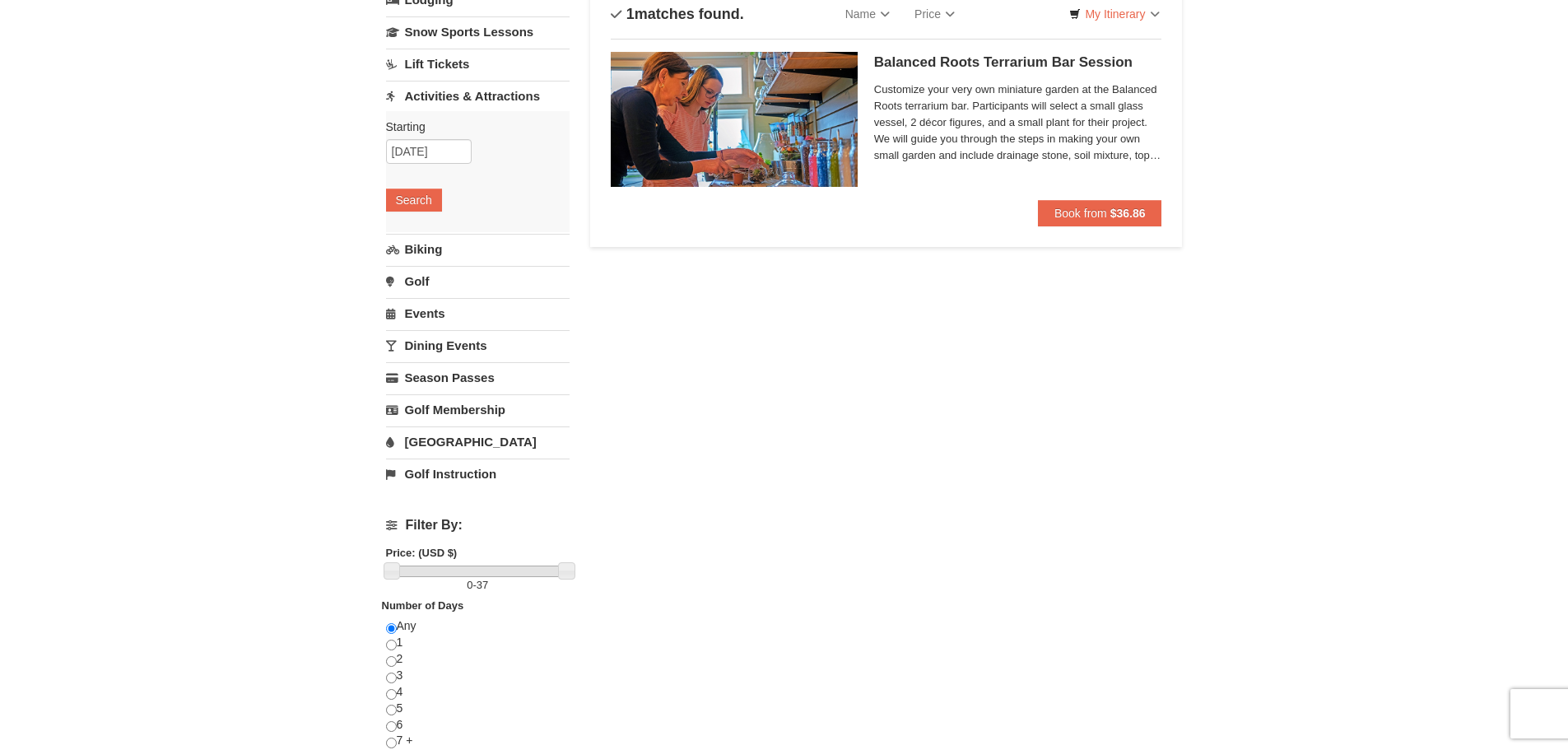
scroll to position [165, 0]
